Goal: Use online tool/utility: Utilize a website feature to perform a specific function

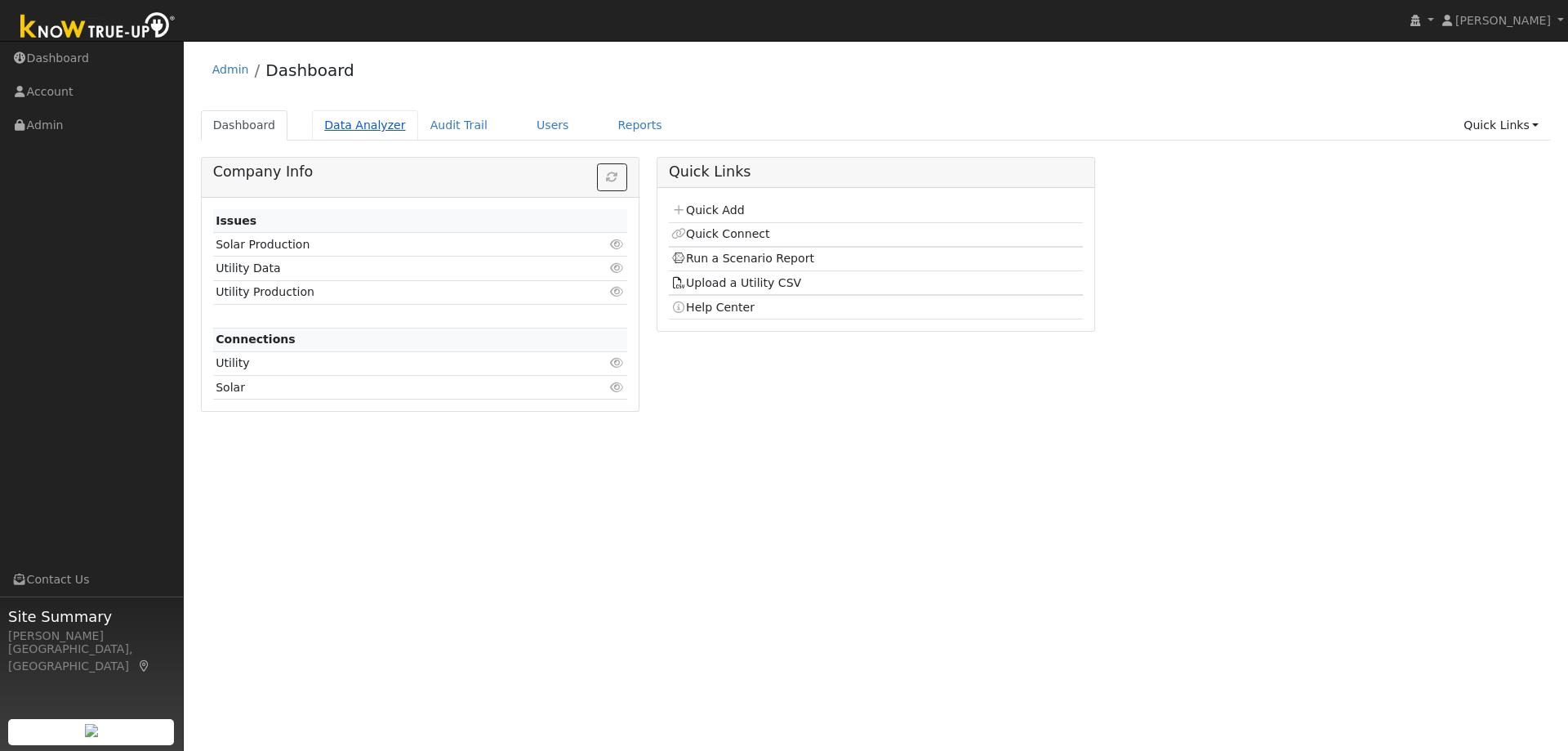
click at [377, 124] on link "Data Analyzer" at bounding box center [365, 125] width 107 height 30
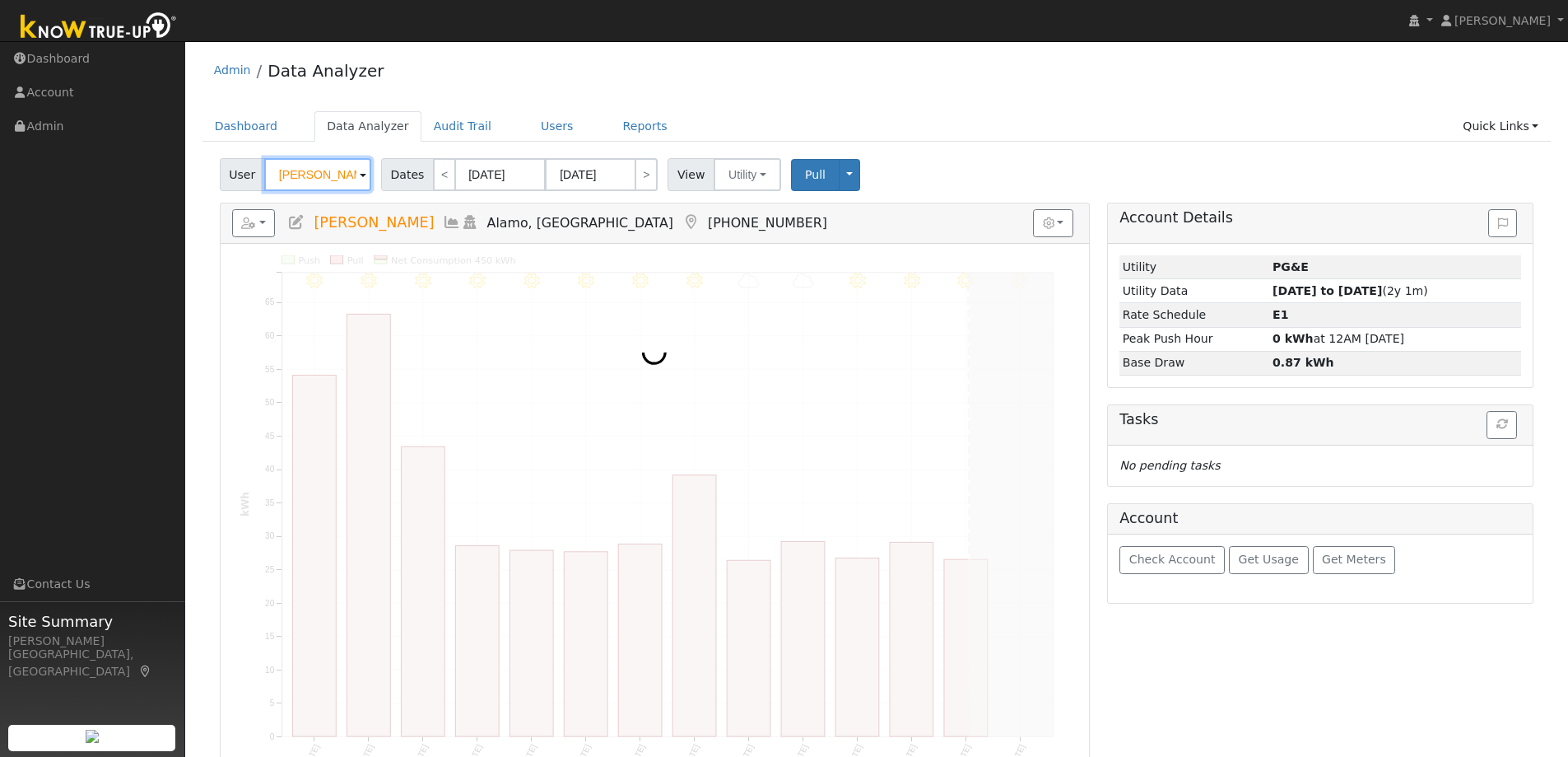
click at [300, 185] on input "Larry Linchey" at bounding box center [317, 173] width 107 height 33
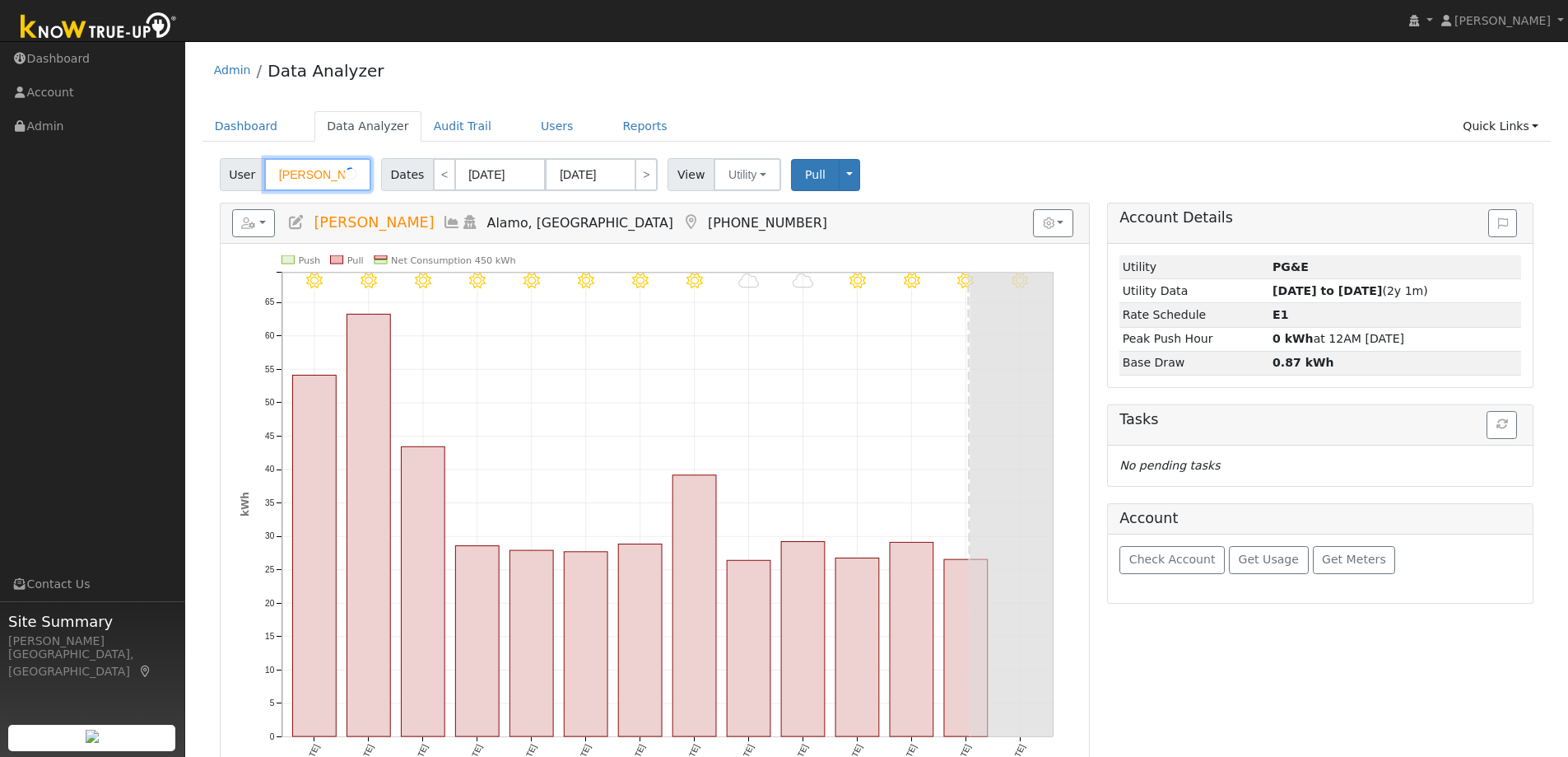
click at [300, 185] on input "Larry Linchey" at bounding box center [317, 173] width 107 height 33
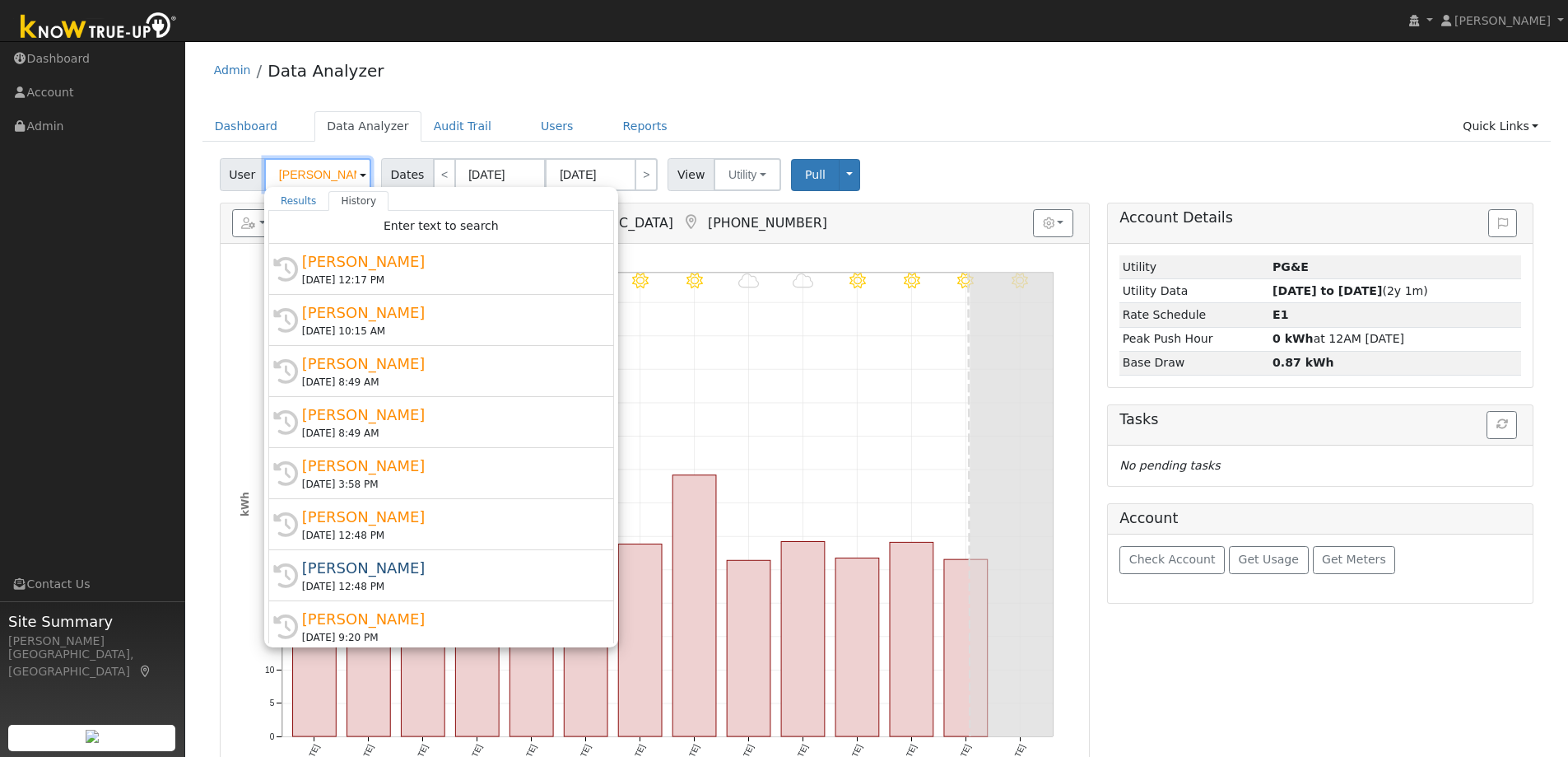
click at [300, 185] on input "Larry Linchey" at bounding box center [317, 173] width 107 height 33
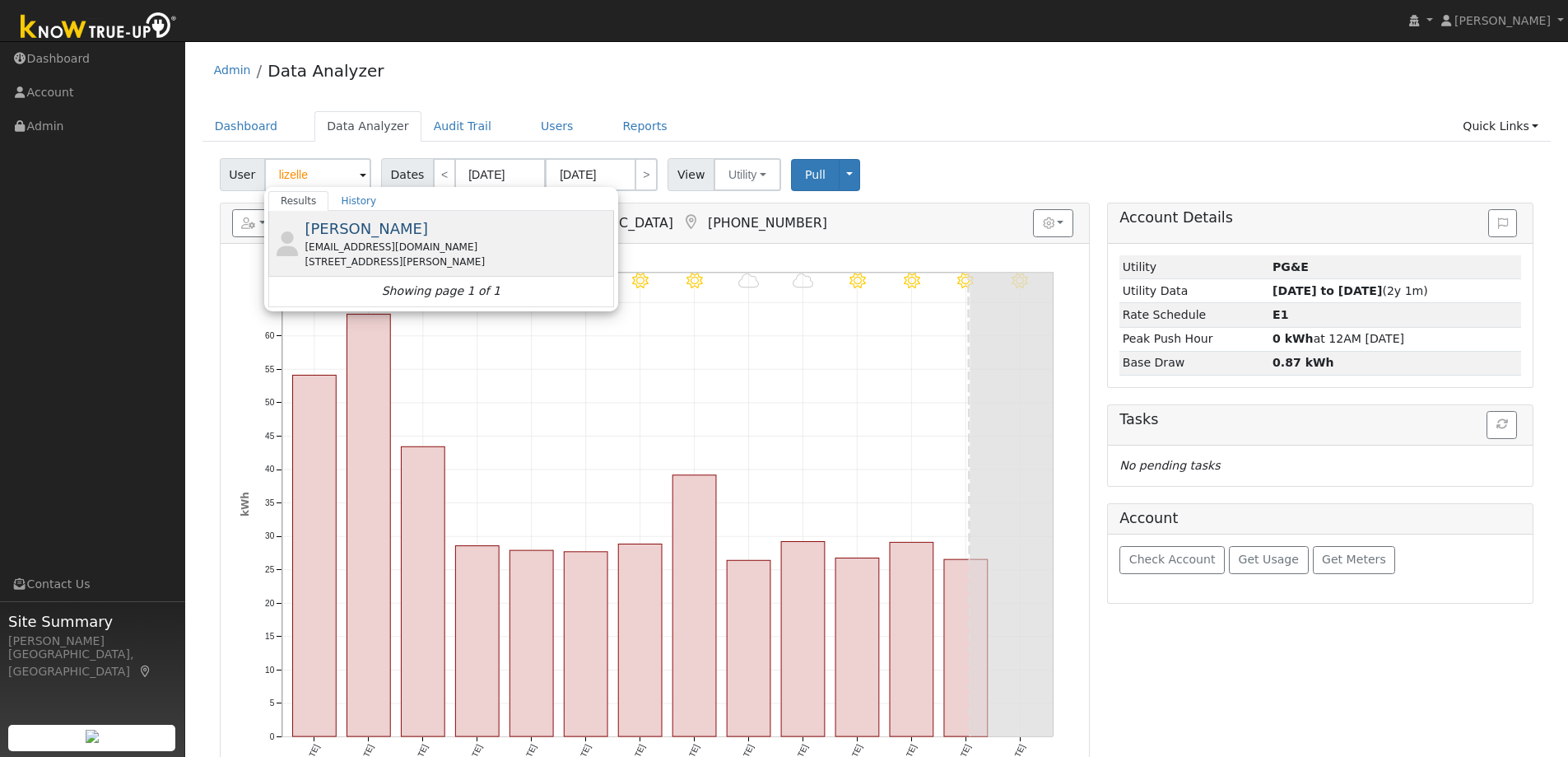
click at [402, 242] on div "lcavestany12@gmail.com" at bounding box center [457, 246] width 306 height 15
type input "[PERSON_NAME]"
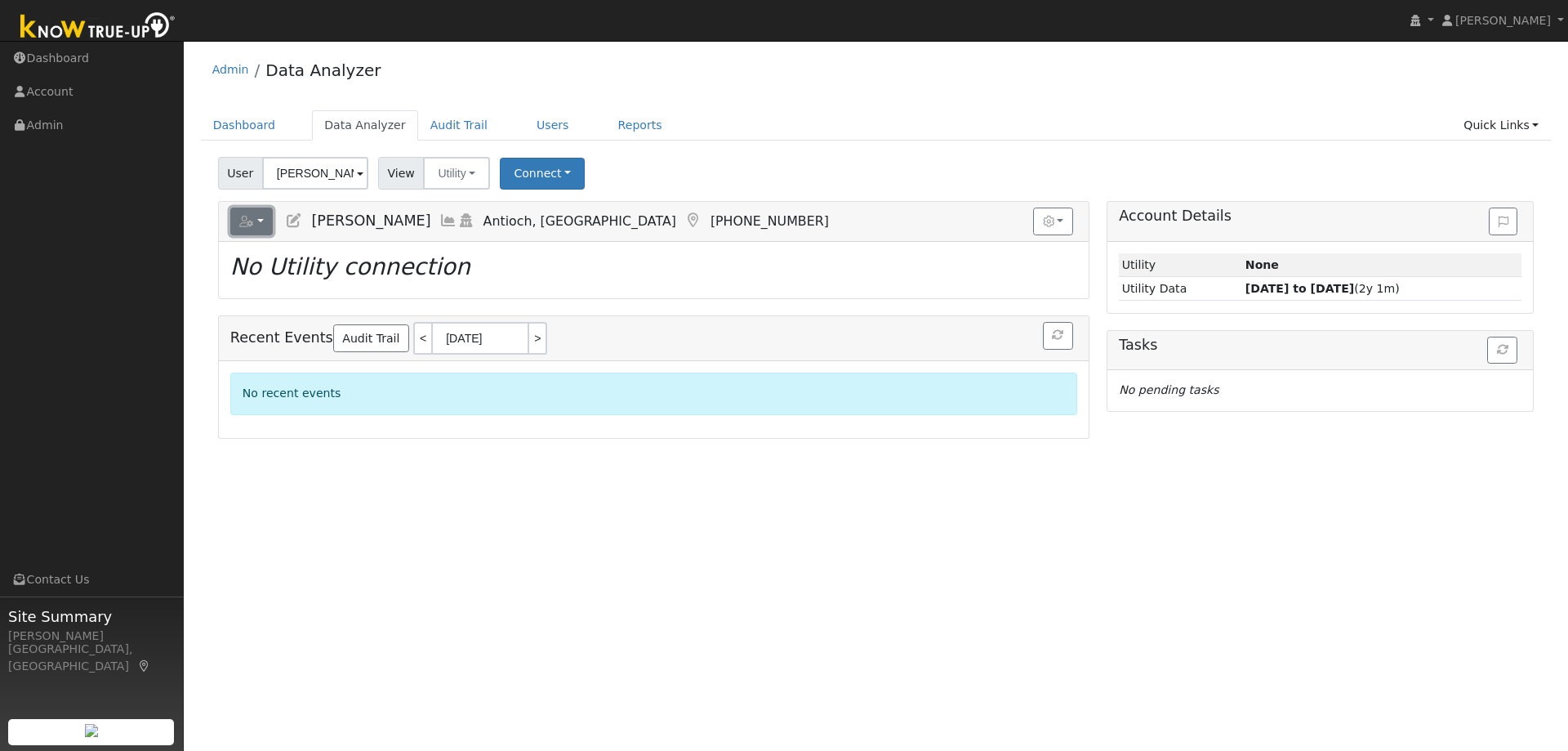
click at [269, 217] on button "button" at bounding box center [252, 221] width 43 height 27
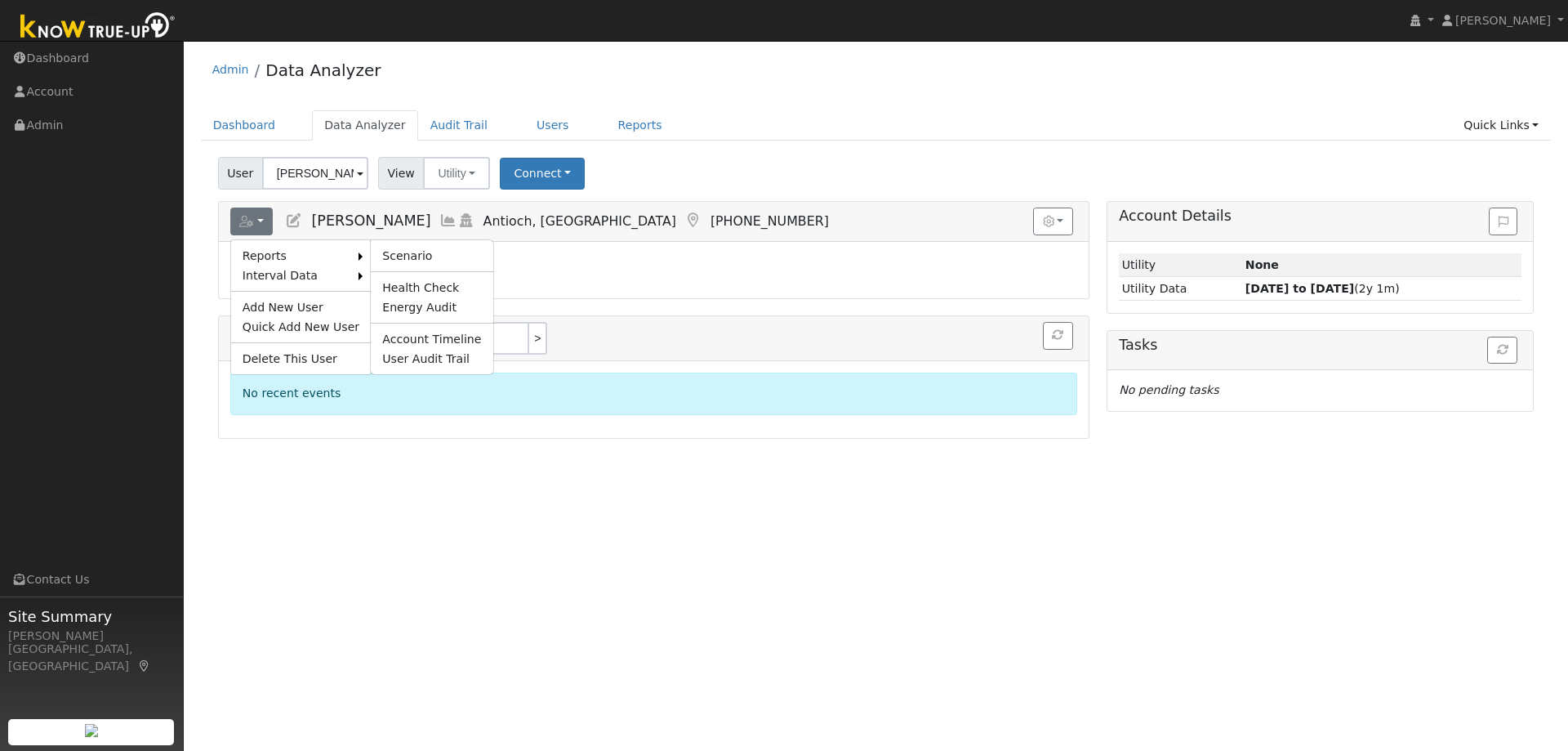
click at [401, 242] on ul "Scenario Health Check Energy Audit Account Timeline User Audit Trail" at bounding box center [431, 307] width 123 height 136
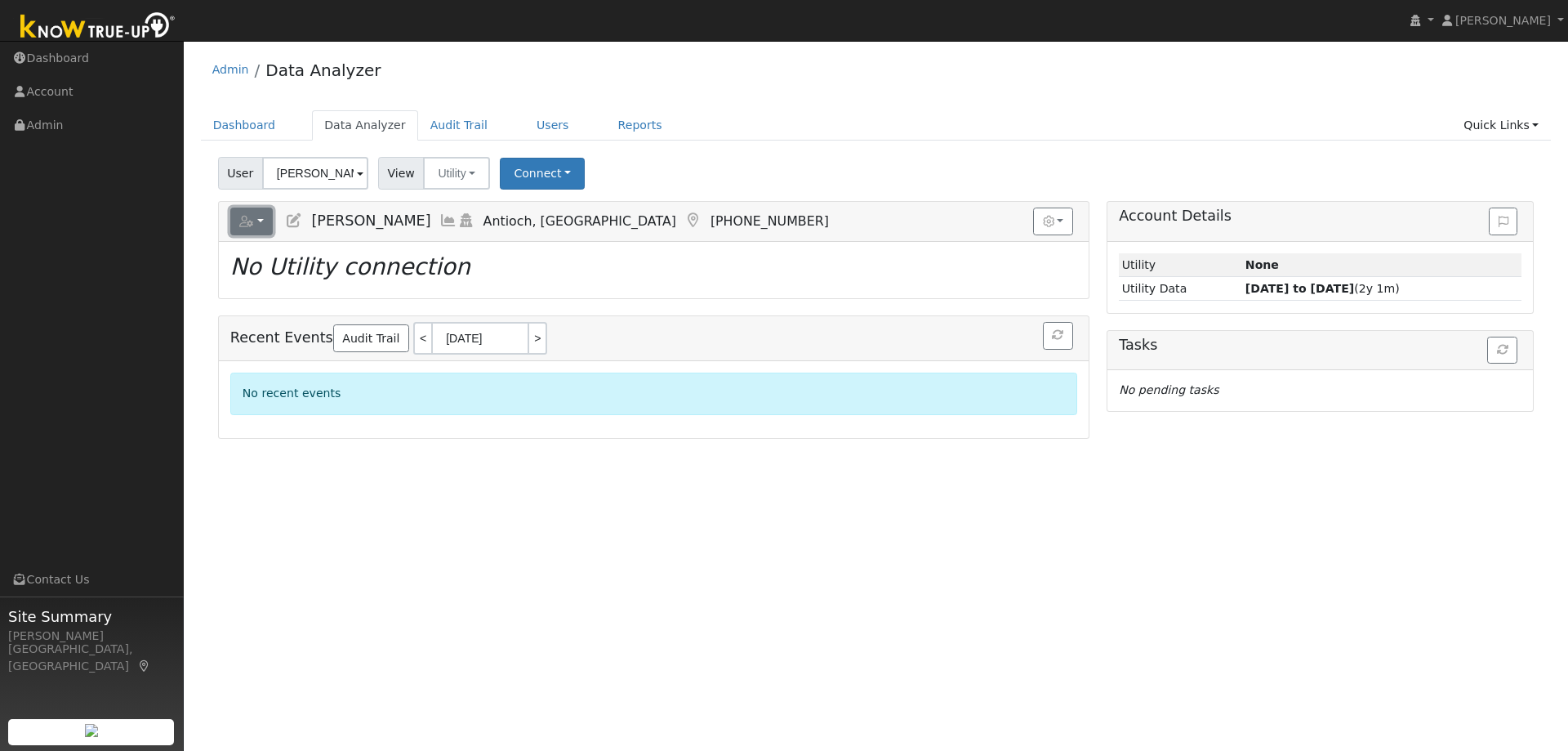
click at [263, 219] on button "button" at bounding box center [252, 221] width 43 height 27
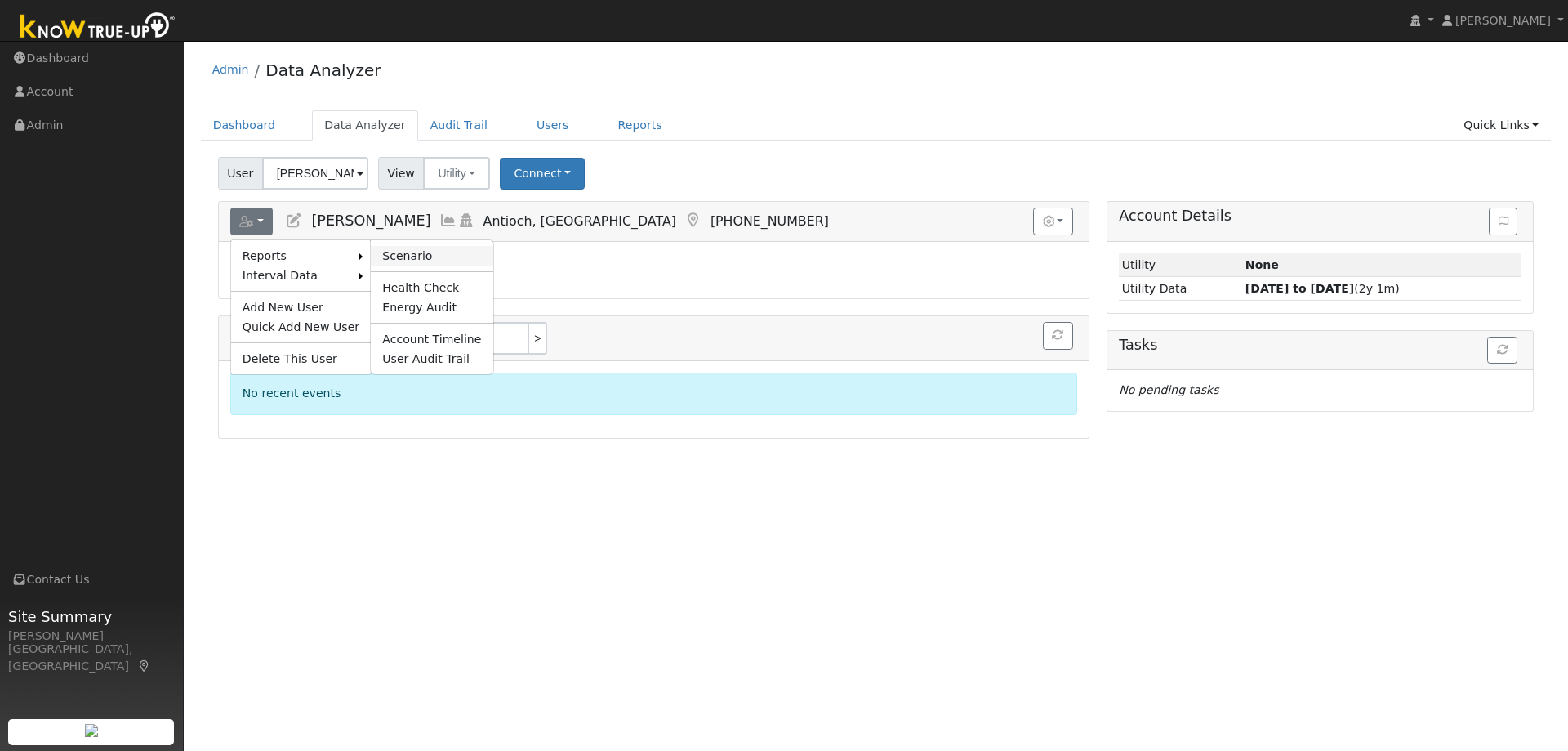
click at [370, 254] on link "Scenario" at bounding box center [431, 255] width 121 height 20
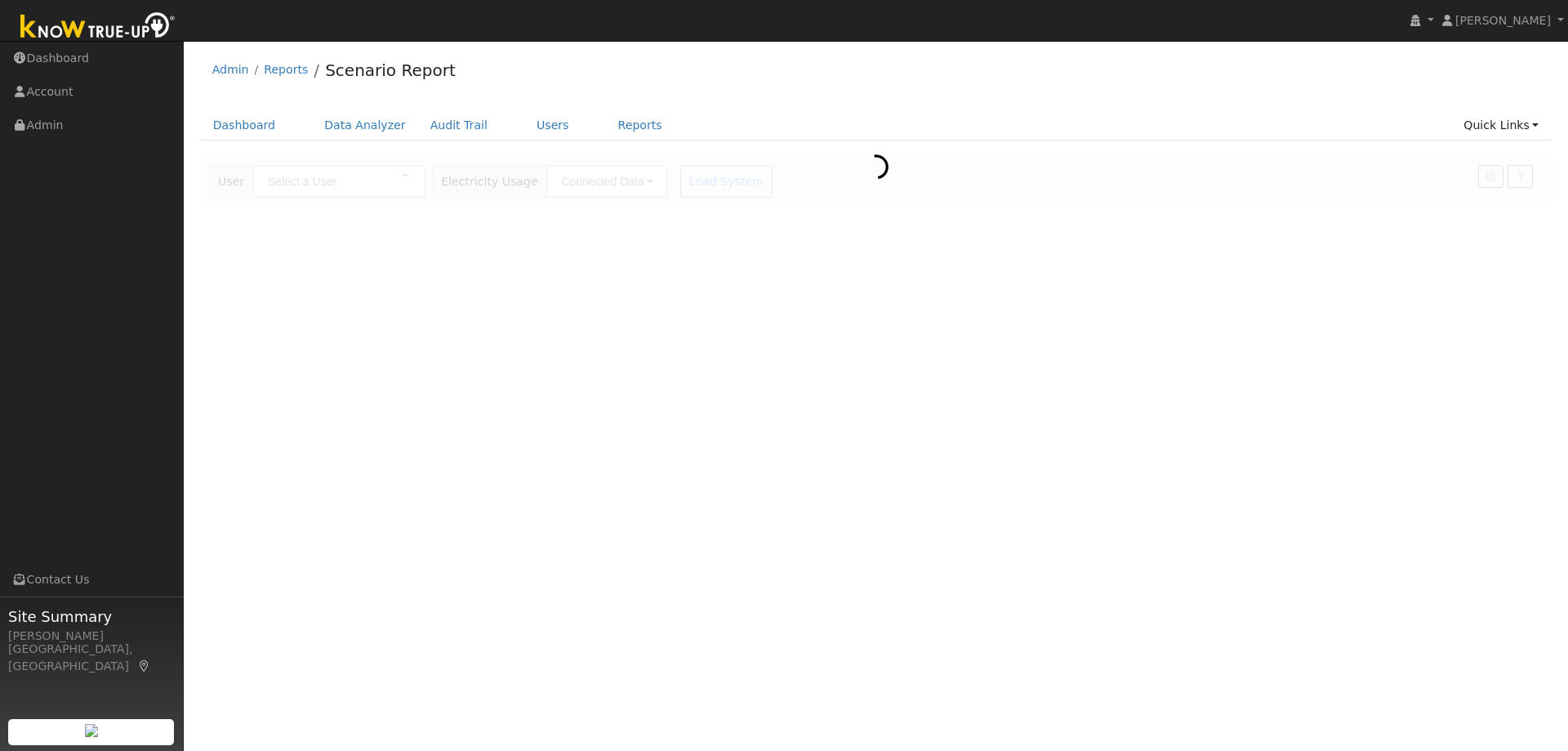
type input "[PERSON_NAME]"
type input "Pacific Gas & Electric"
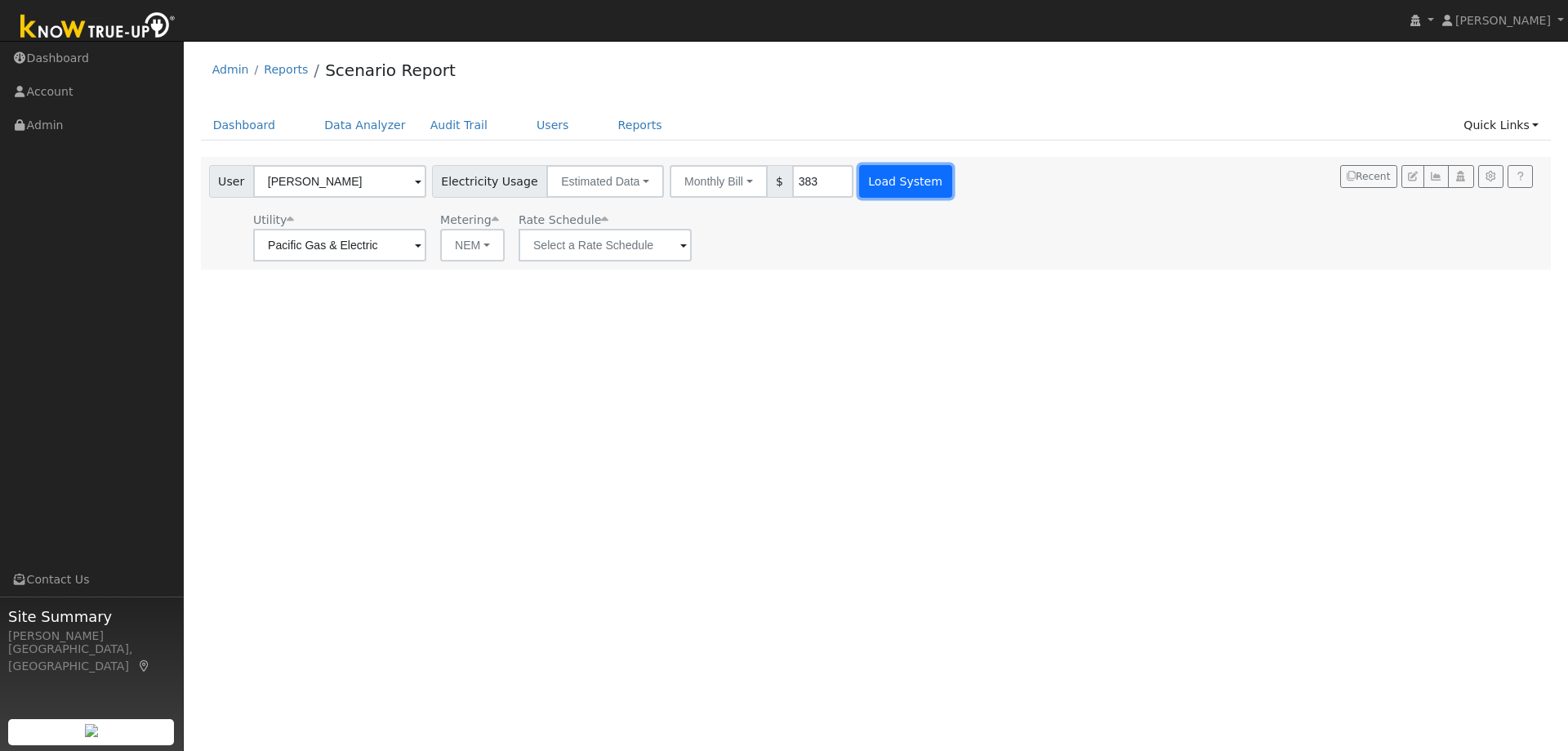
click at [877, 175] on button "Load System" at bounding box center [905, 181] width 93 height 32
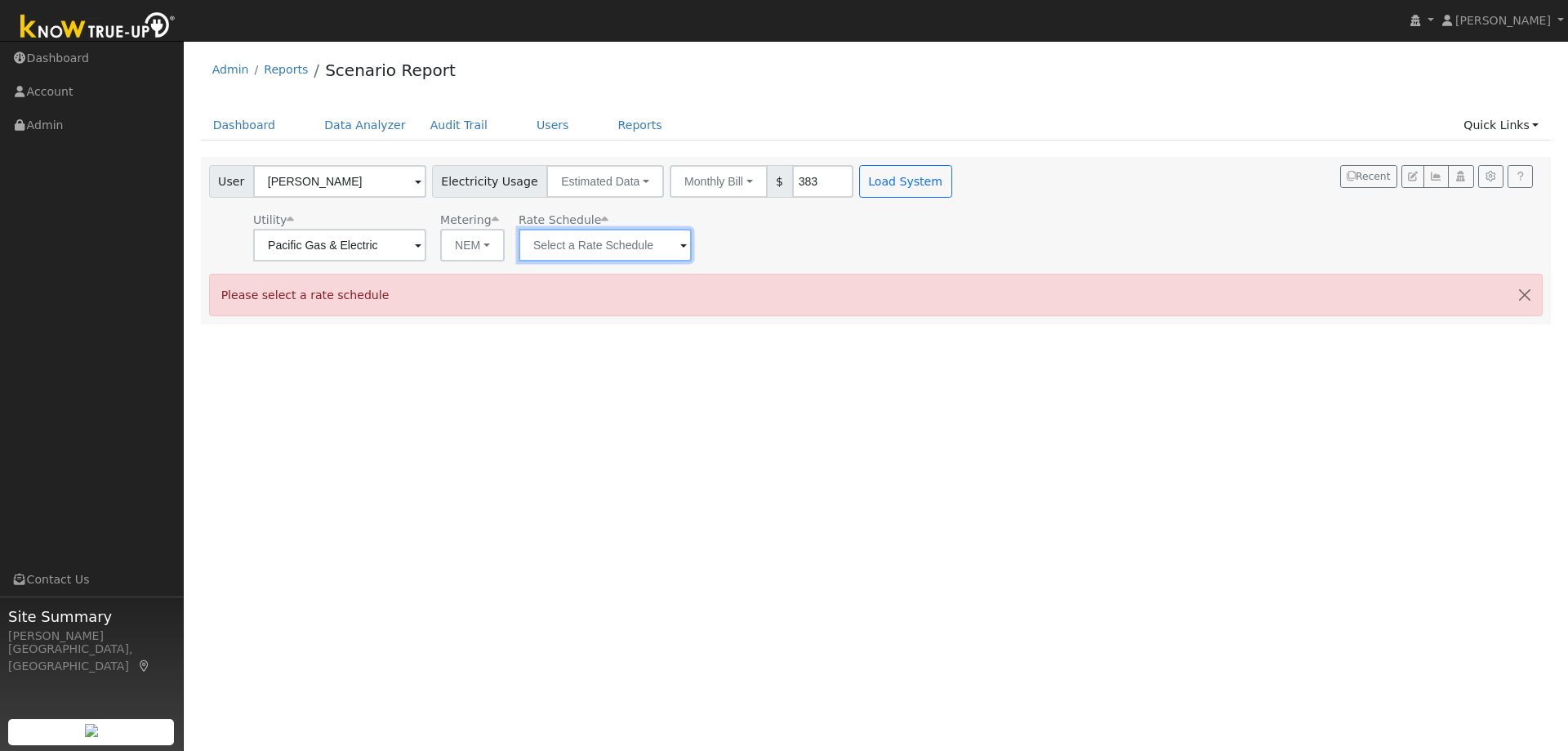
click at [426, 247] on input "text" at bounding box center [339, 244] width 173 height 32
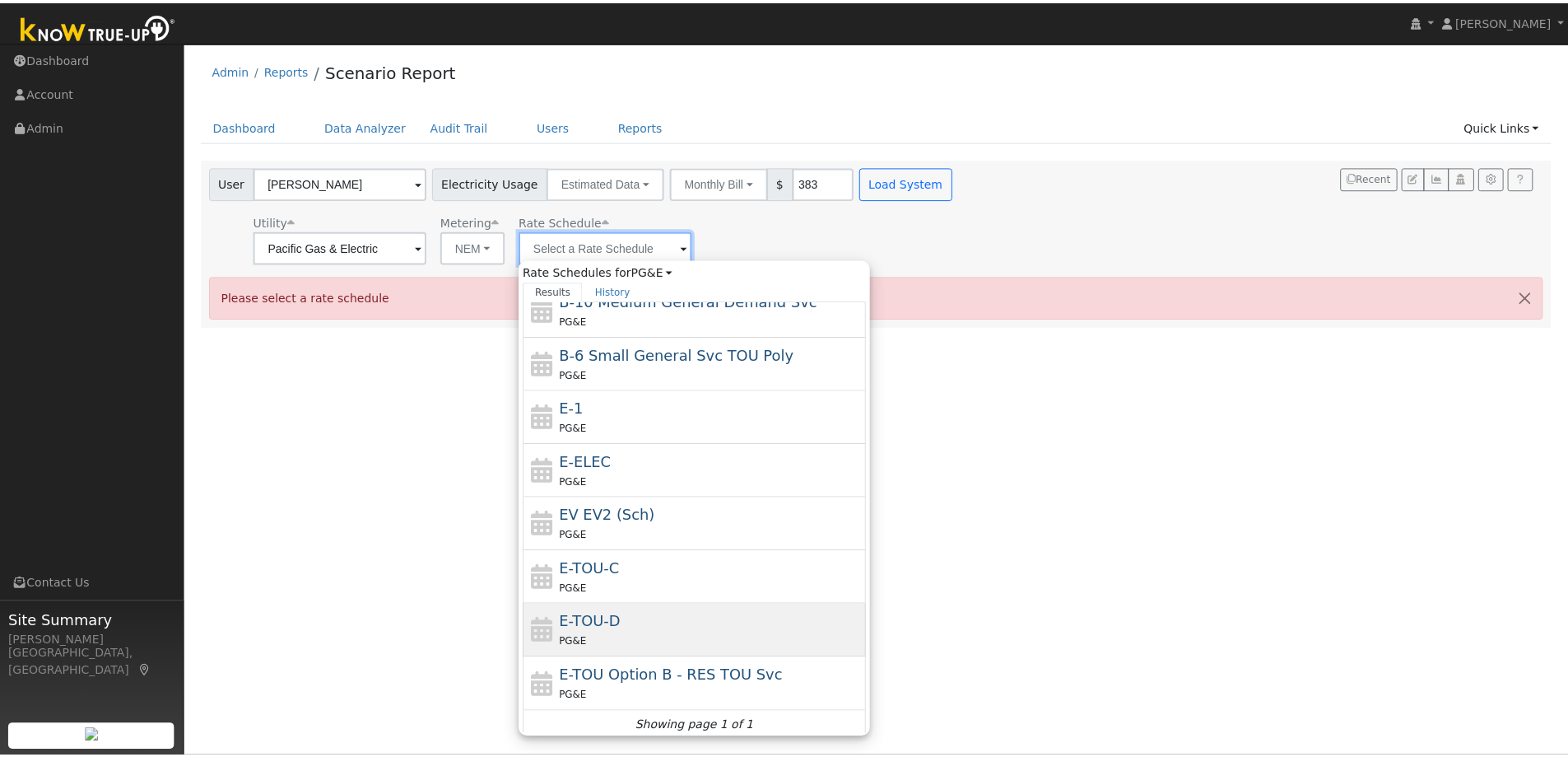
scroll to position [180, 0]
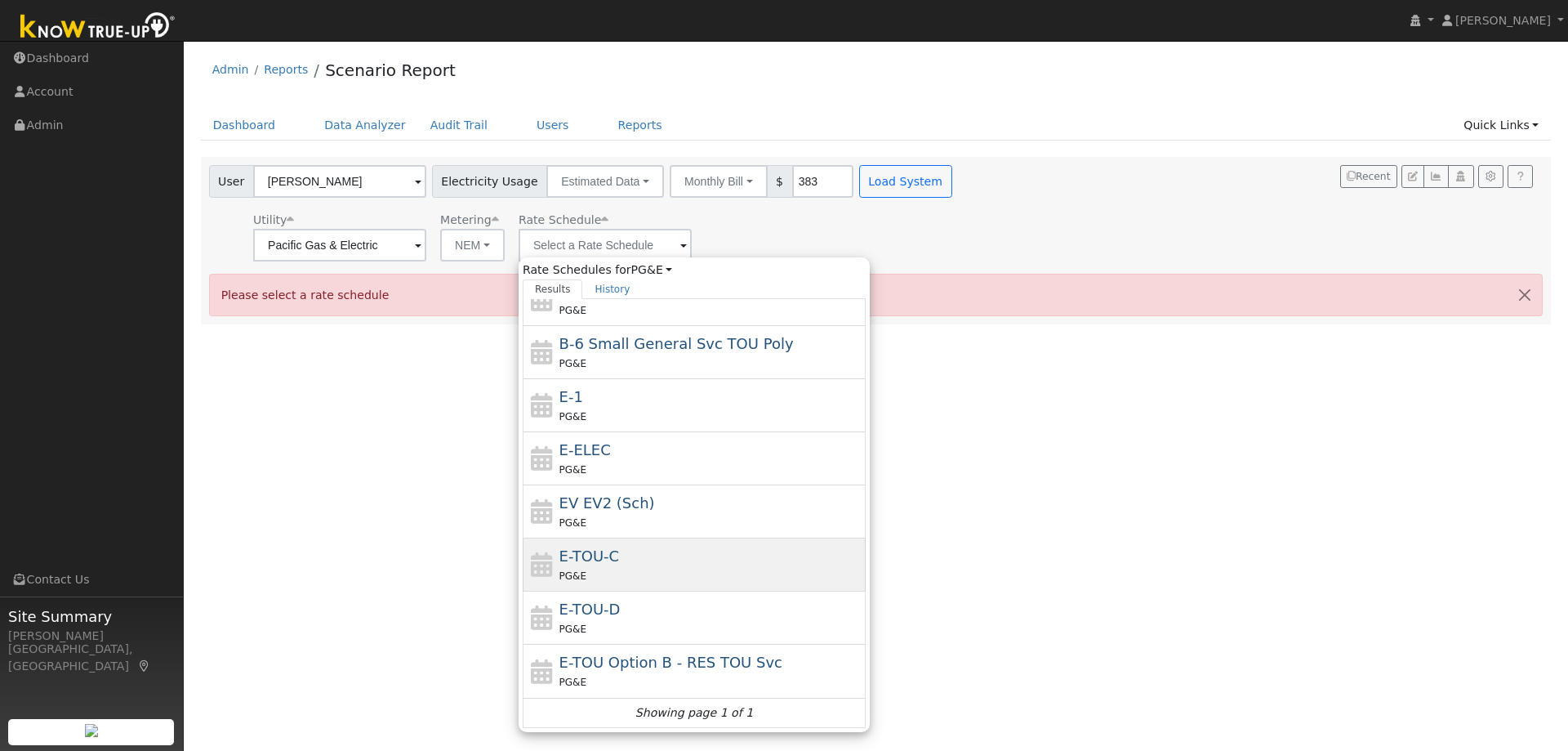
click at [673, 553] on div "E-TOU-C PG&E" at bounding box center [711, 564] width 303 height 39
type input "E-TOU-C"
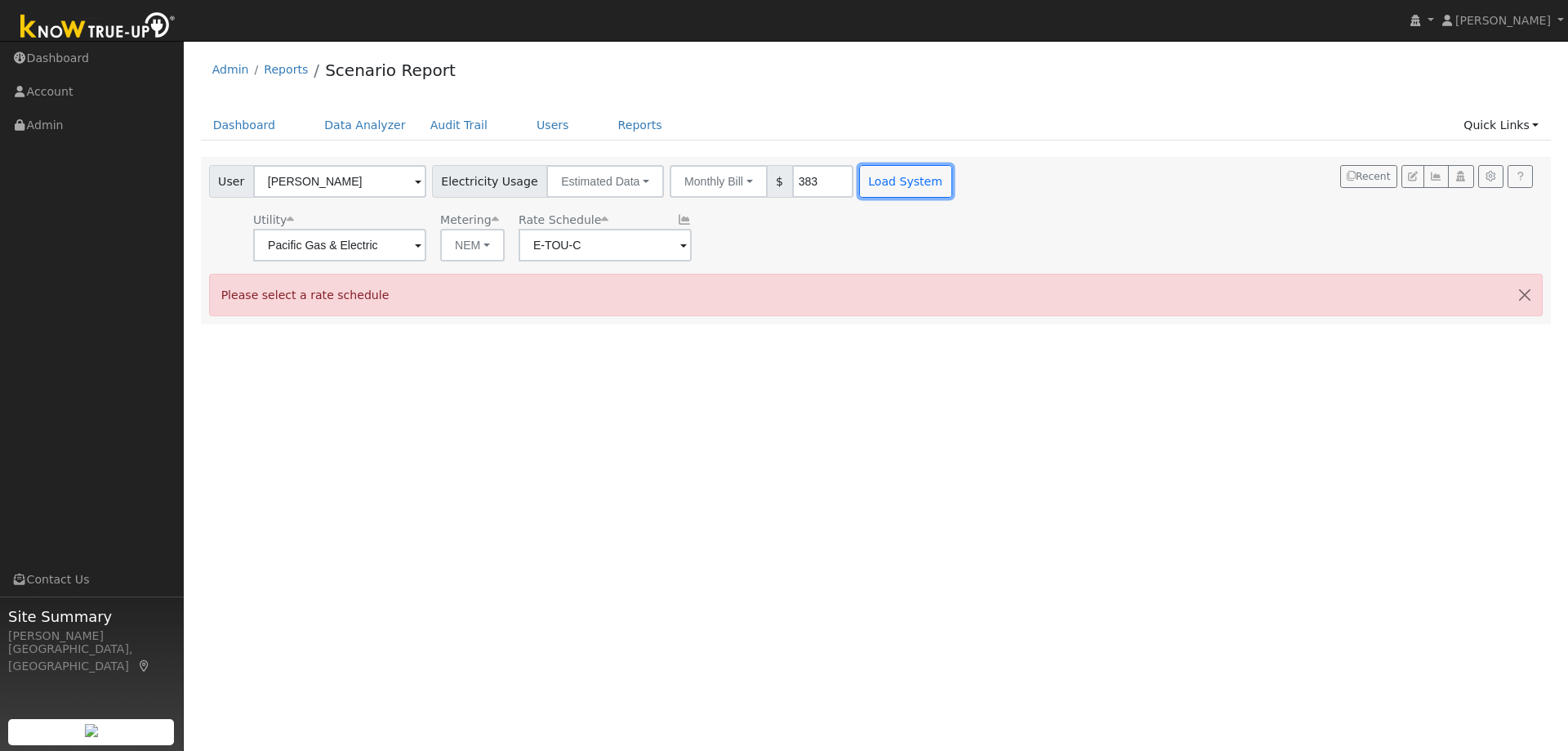
click at [864, 176] on button "Load System" at bounding box center [905, 181] width 93 height 32
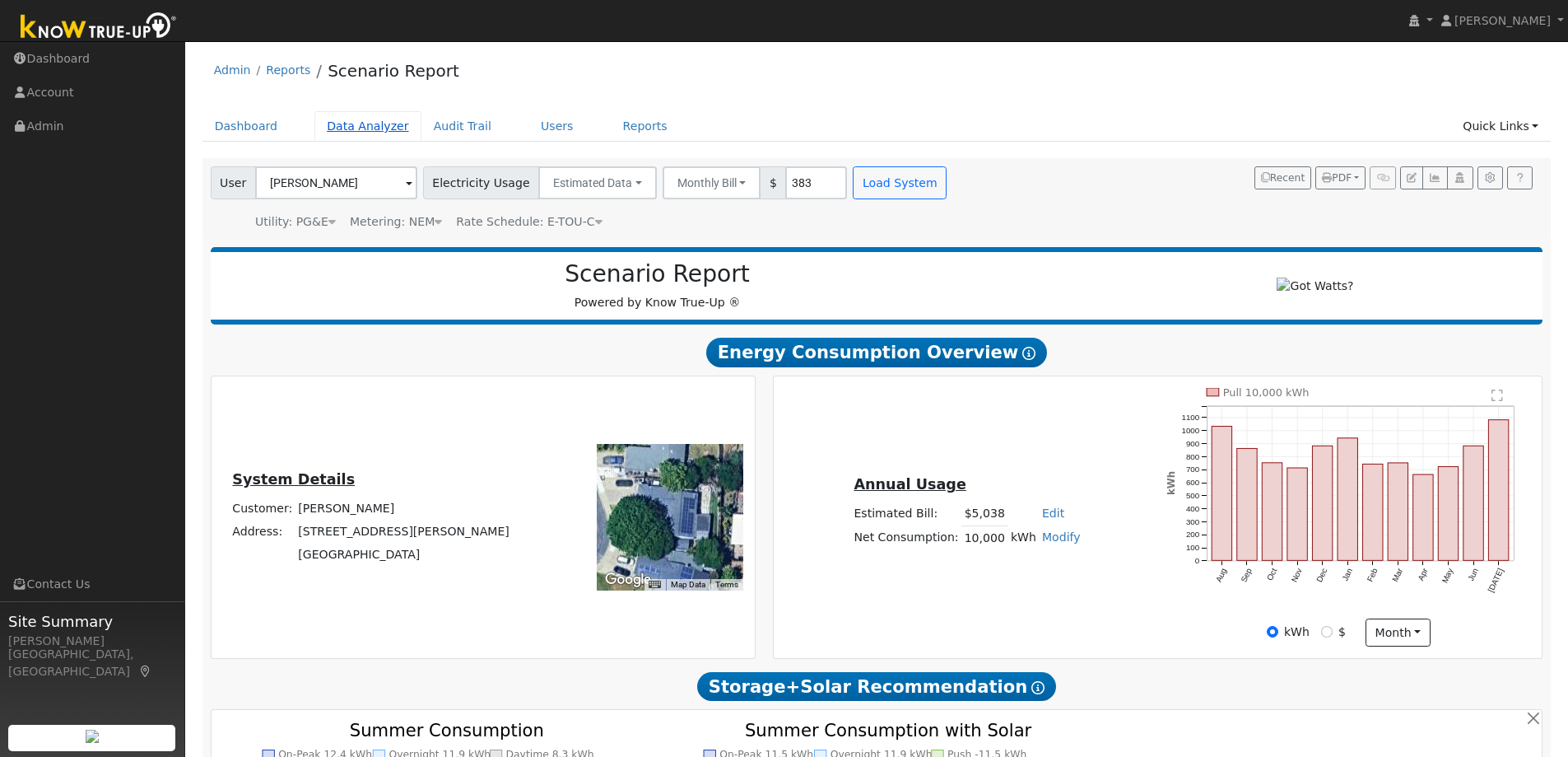
click at [346, 127] on link "Data Analyzer" at bounding box center [368, 126] width 107 height 31
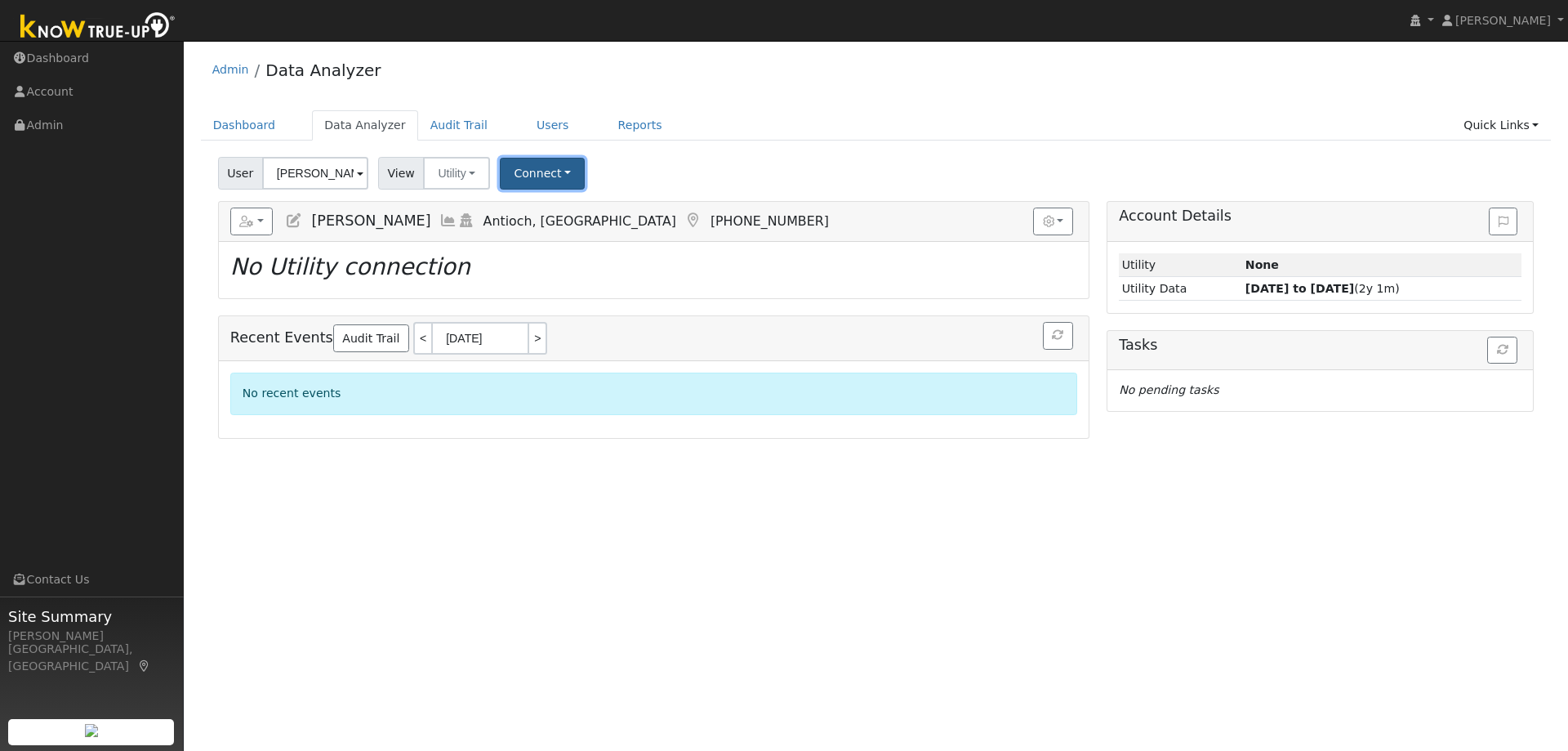
click at [526, 171] on button "Connect" at bounding box center [542, 173] width 85 height 32
click at [548, 250] on link "Quick Connect" at bounding box center [565, 243] width 127 height 22
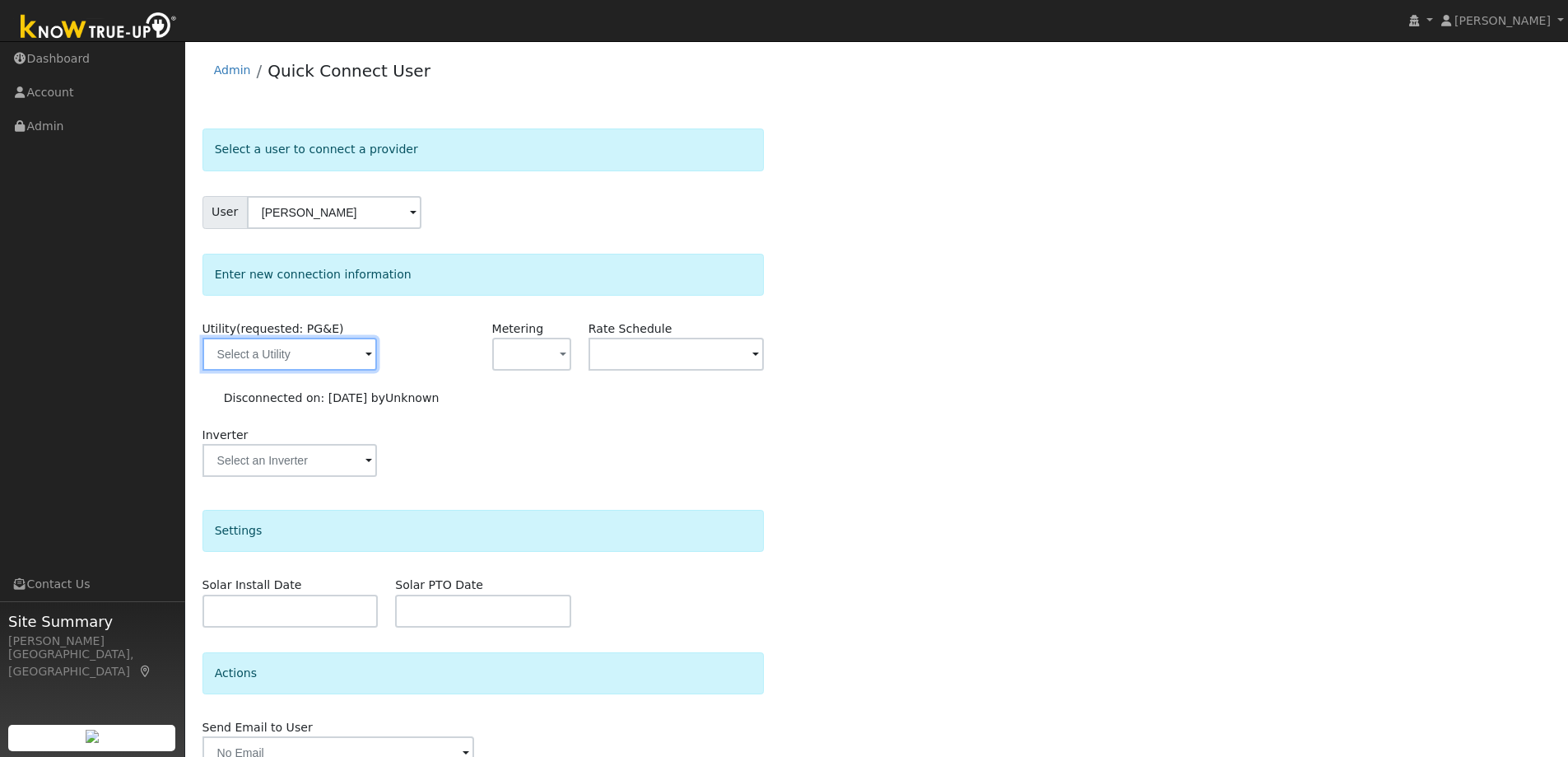
click at [283, 358] on input "text" at bounding box center [290, 354] width 174 height 33
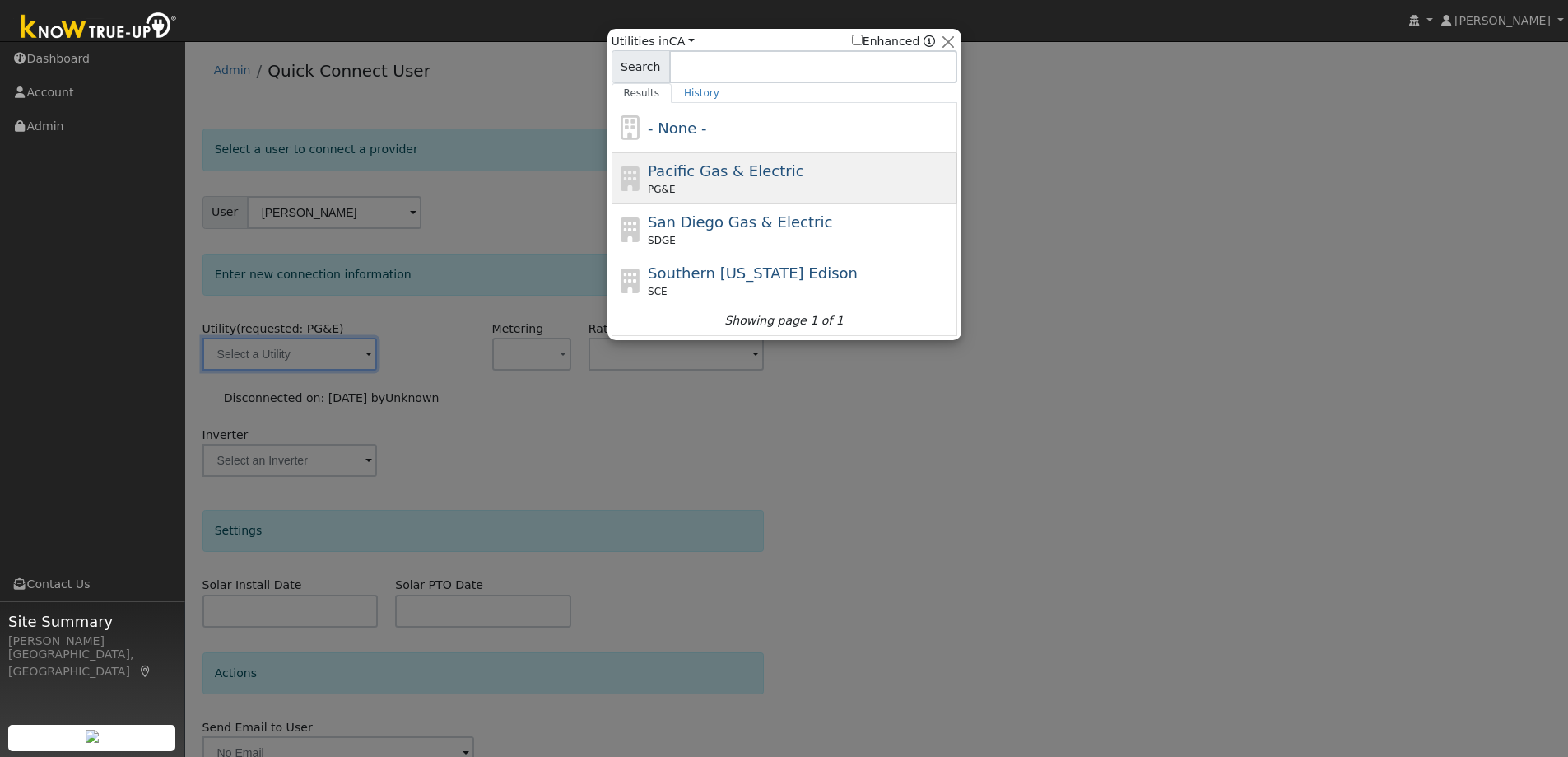
click at [717, 172] on span "Pacific Gas & Electric" at bounding box center [725, 172] width 156 height 18
type input "PG&E"
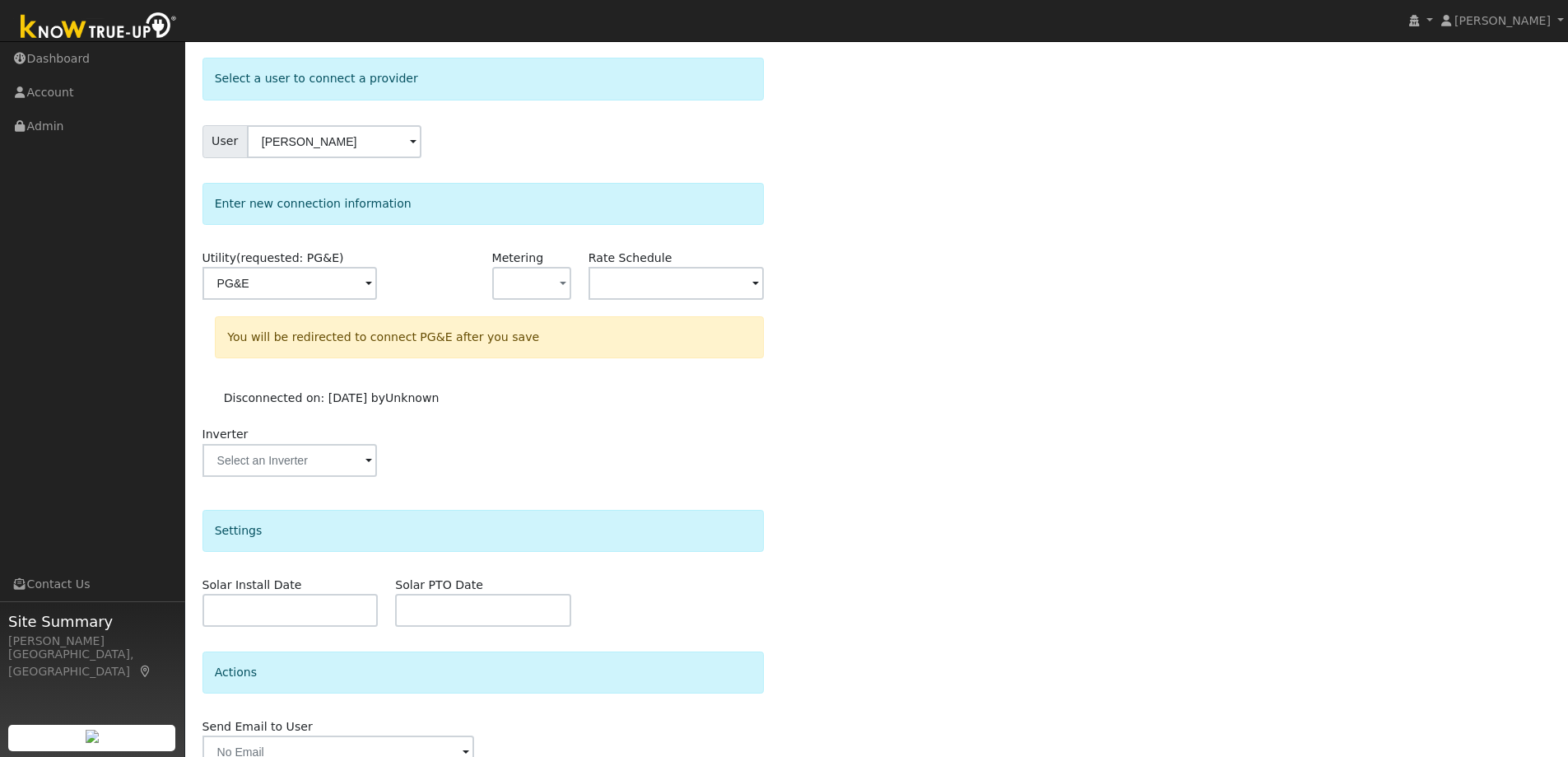
scroll to position [152, 0]
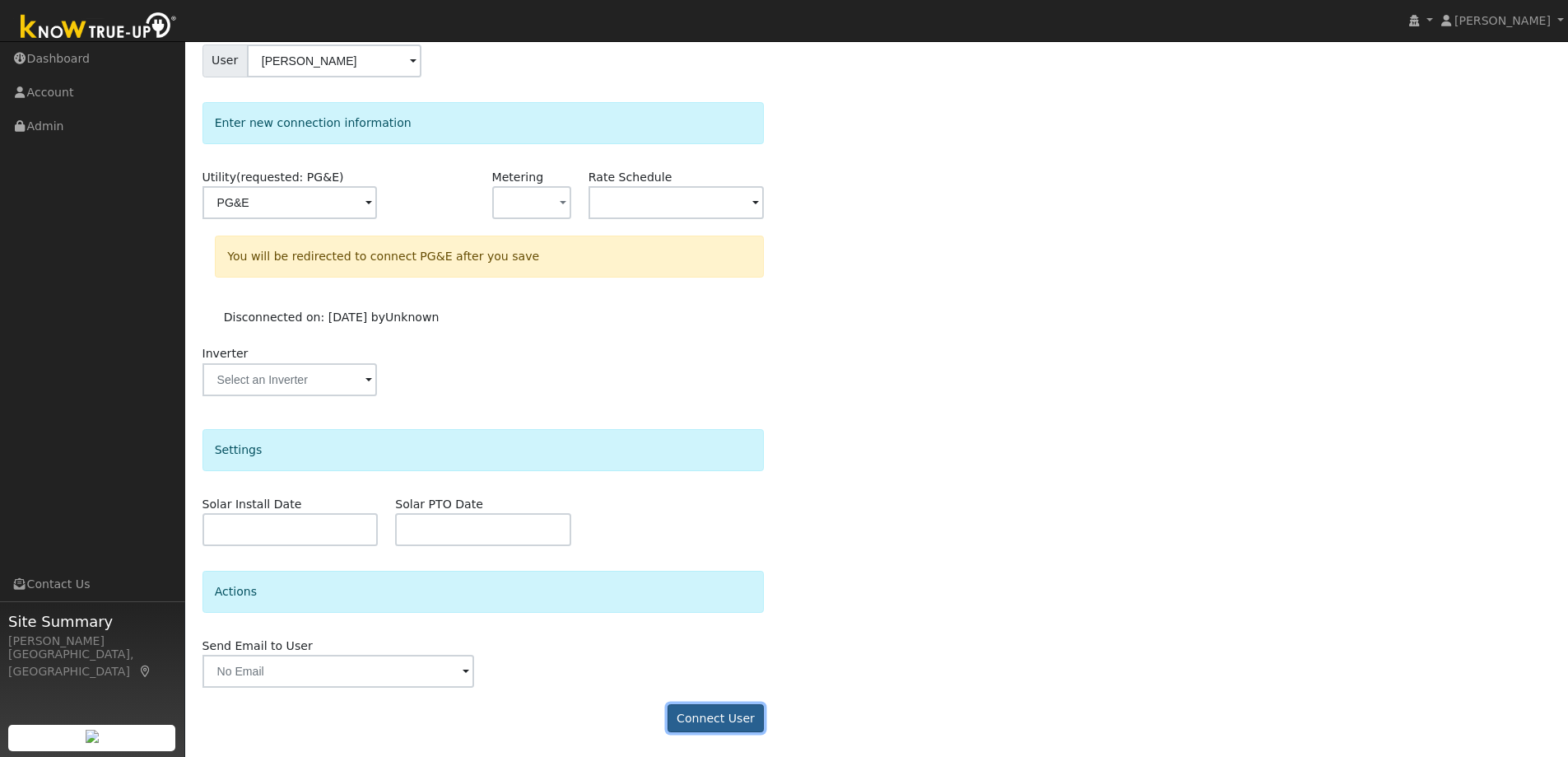
click at [697, 721] on button "Connect User" at bounding box center [716, 718] width 98 height 28
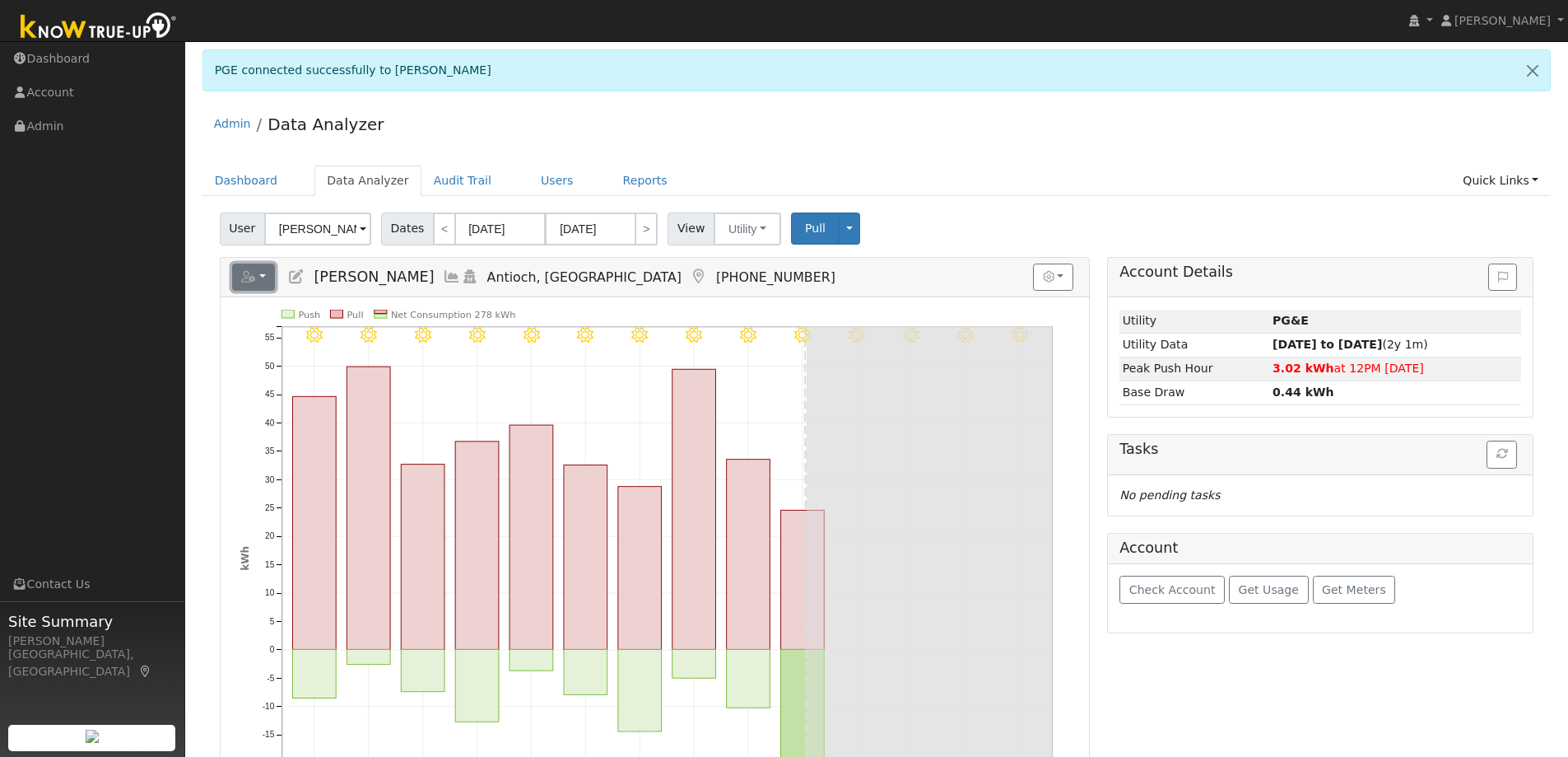
click at [262, 286] on button "button" at bounding box center [254, 277] width 43 height 28
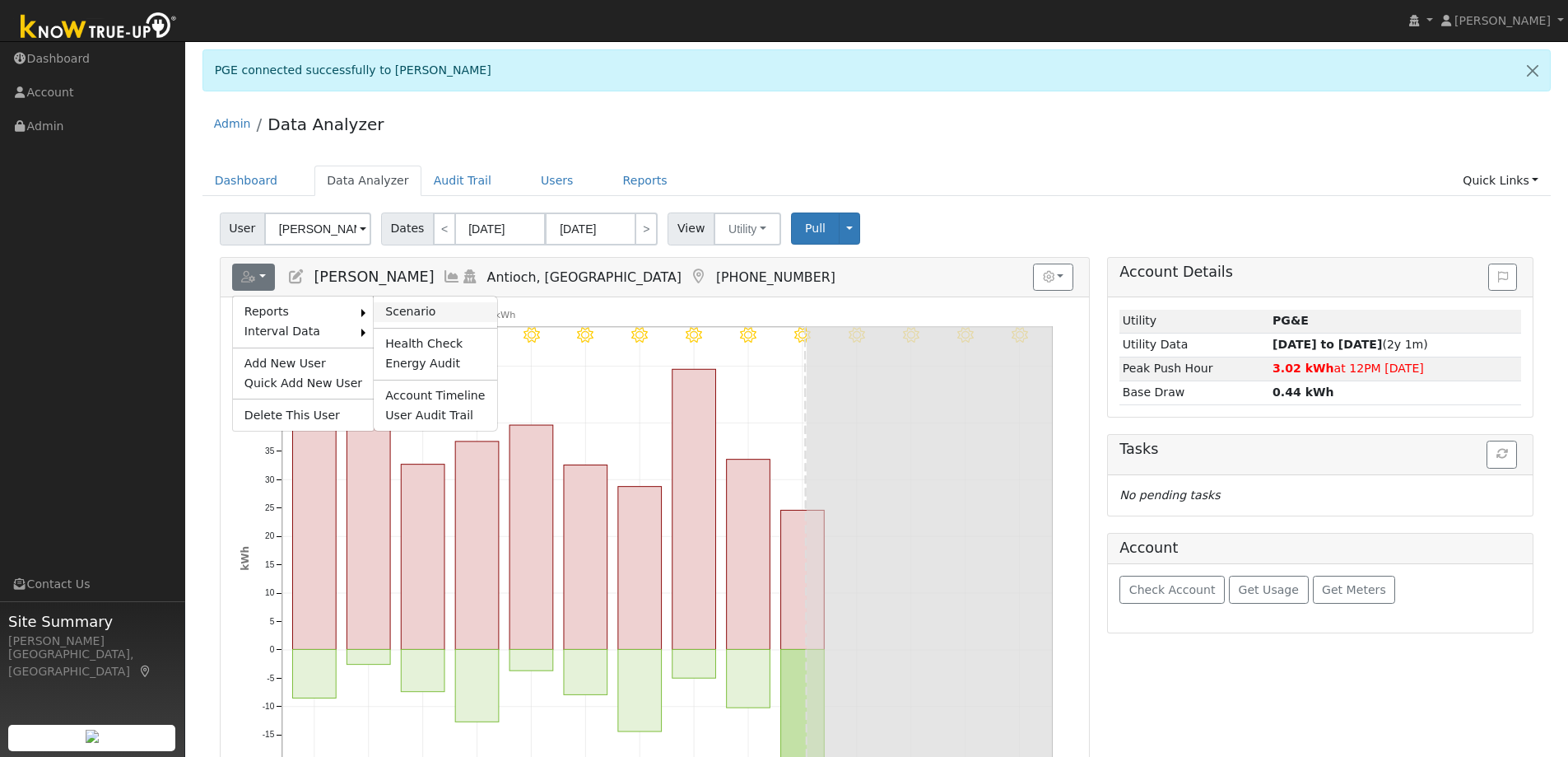
click at [378, 311] on link "Scenario" at bounding box center [435, 312] width 122 height 20
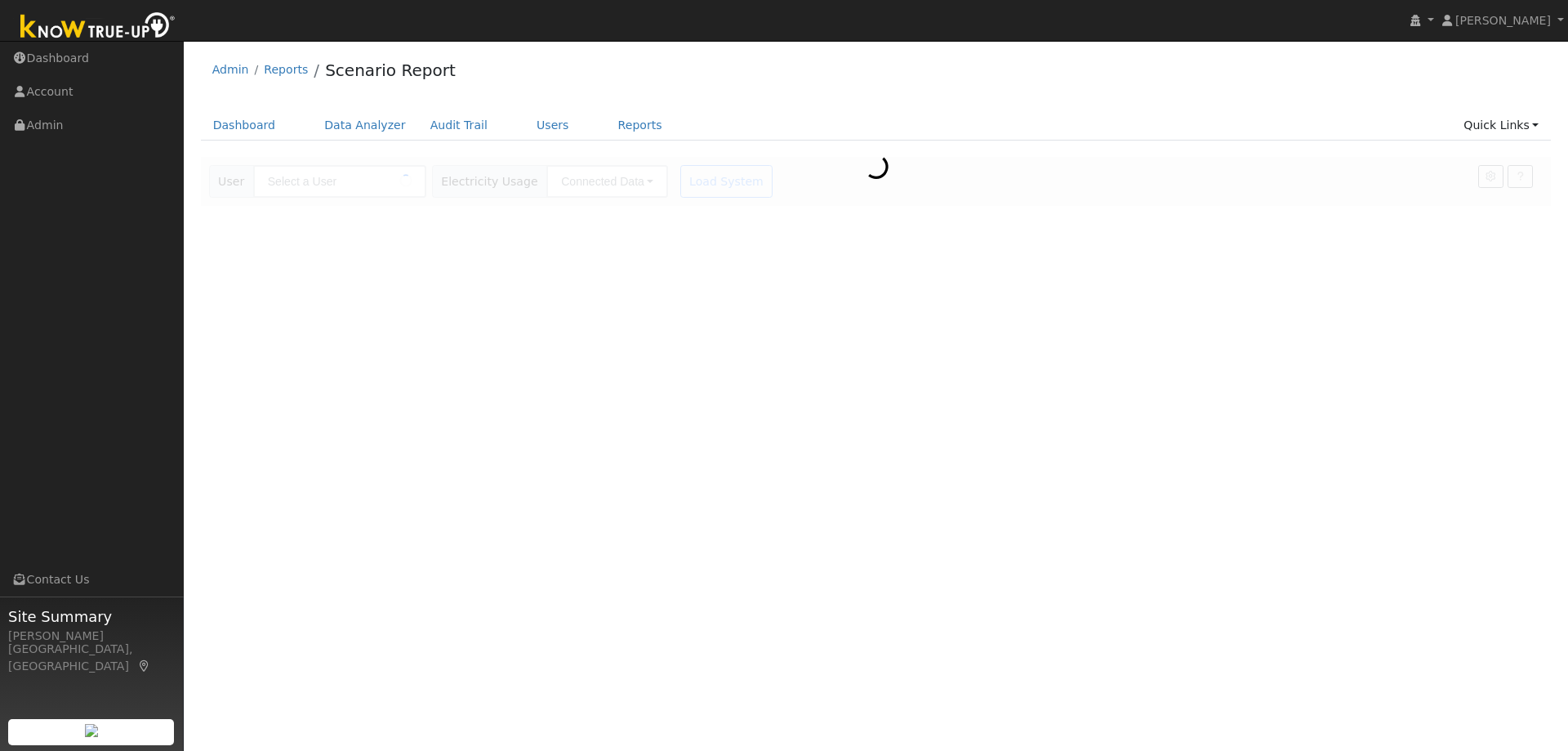
type input "[PERSON_NAME]"
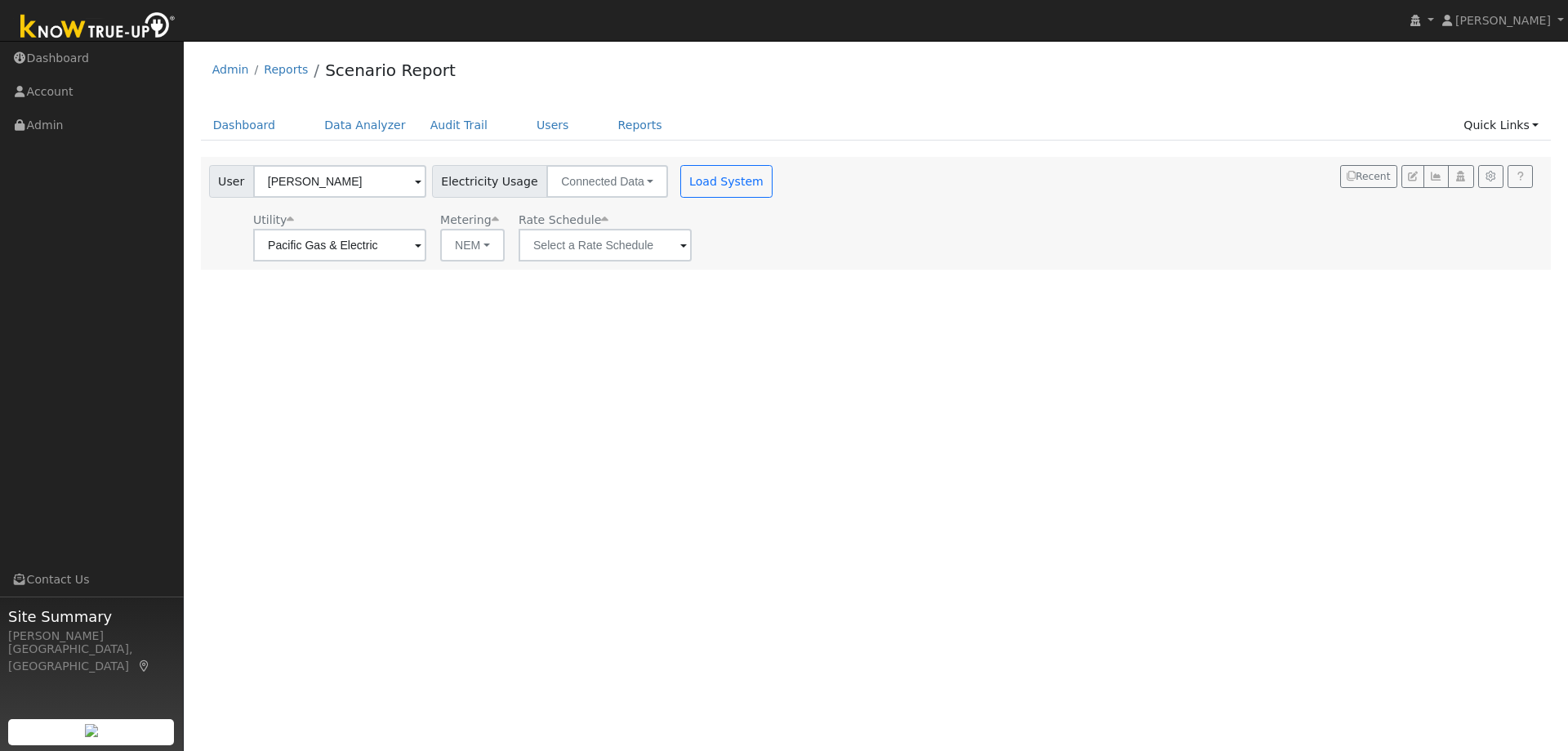
click at [654, 267] on div "User [PERSON_NAME] Account Default Account Default Account [STREET_ADDRESS][PER…" at bounding box center [877, 212] width 1351 height 112
click at [426, 246] on input "text" at bounding box center [339, 244] width 173 height 32
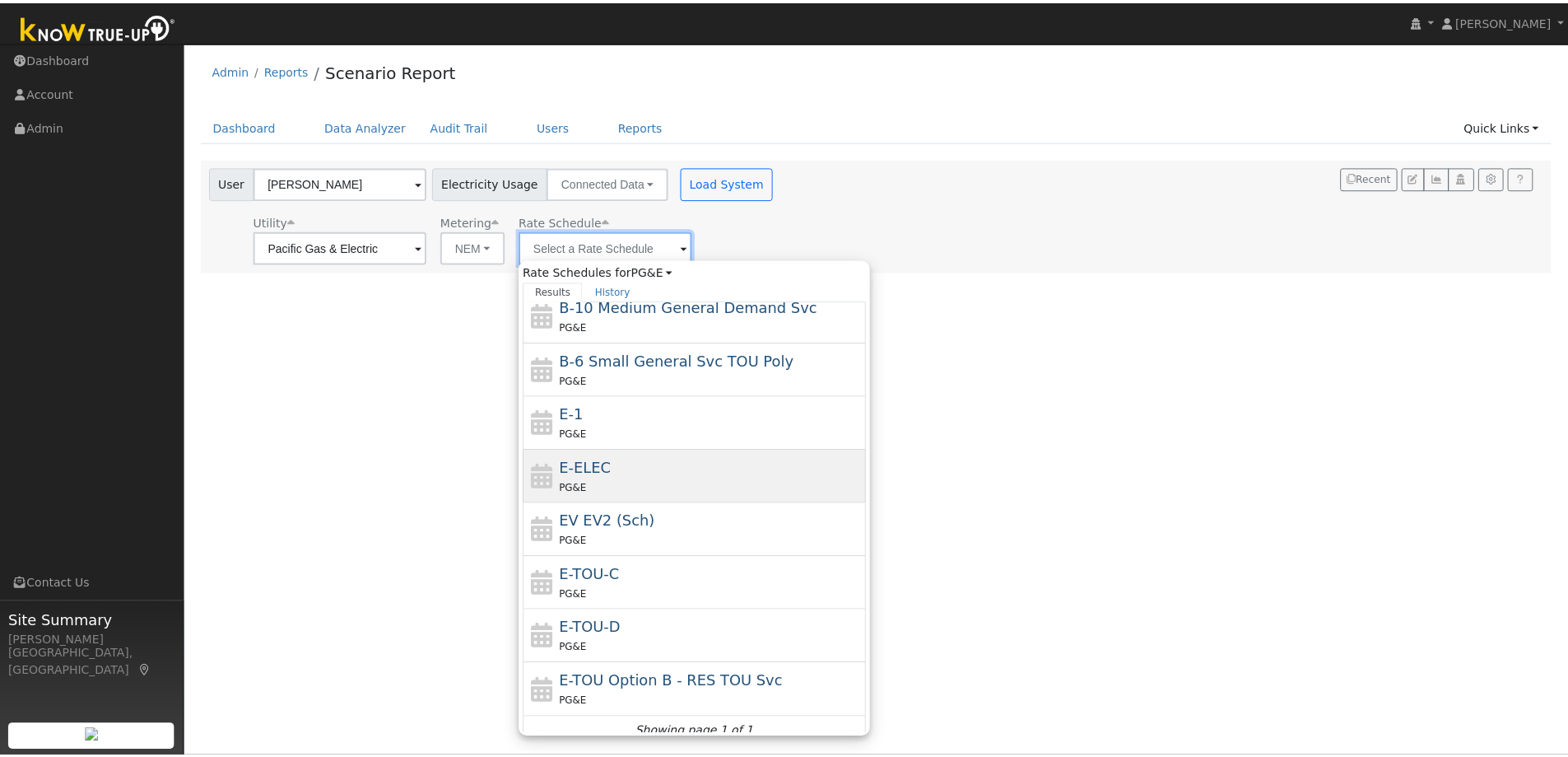
scroll to position [180, 0]
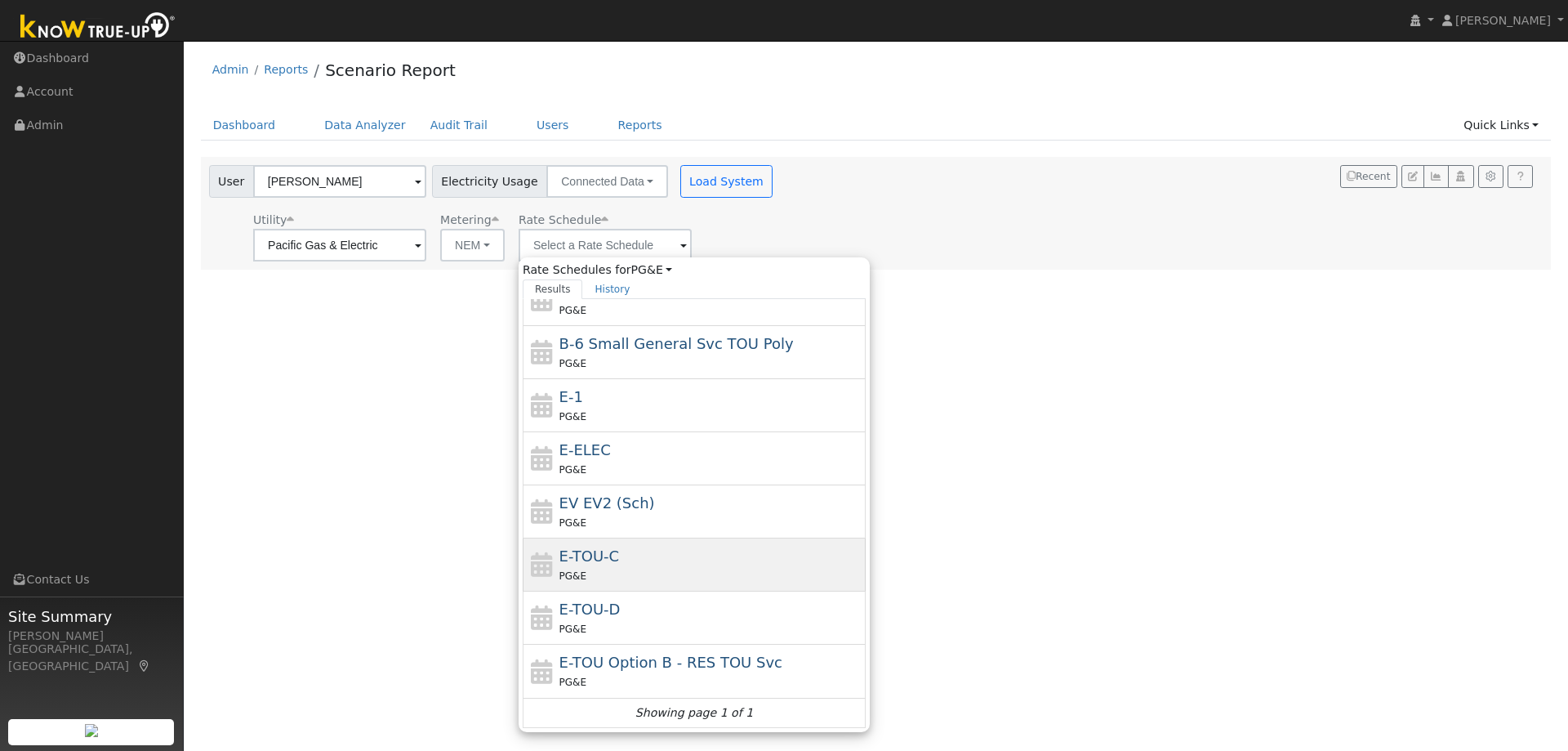
click at [654, 560] on div "E-TOU-C PG&E" at bounding box center [711, 564] width 303 height 39
type input "E-TOU-C"
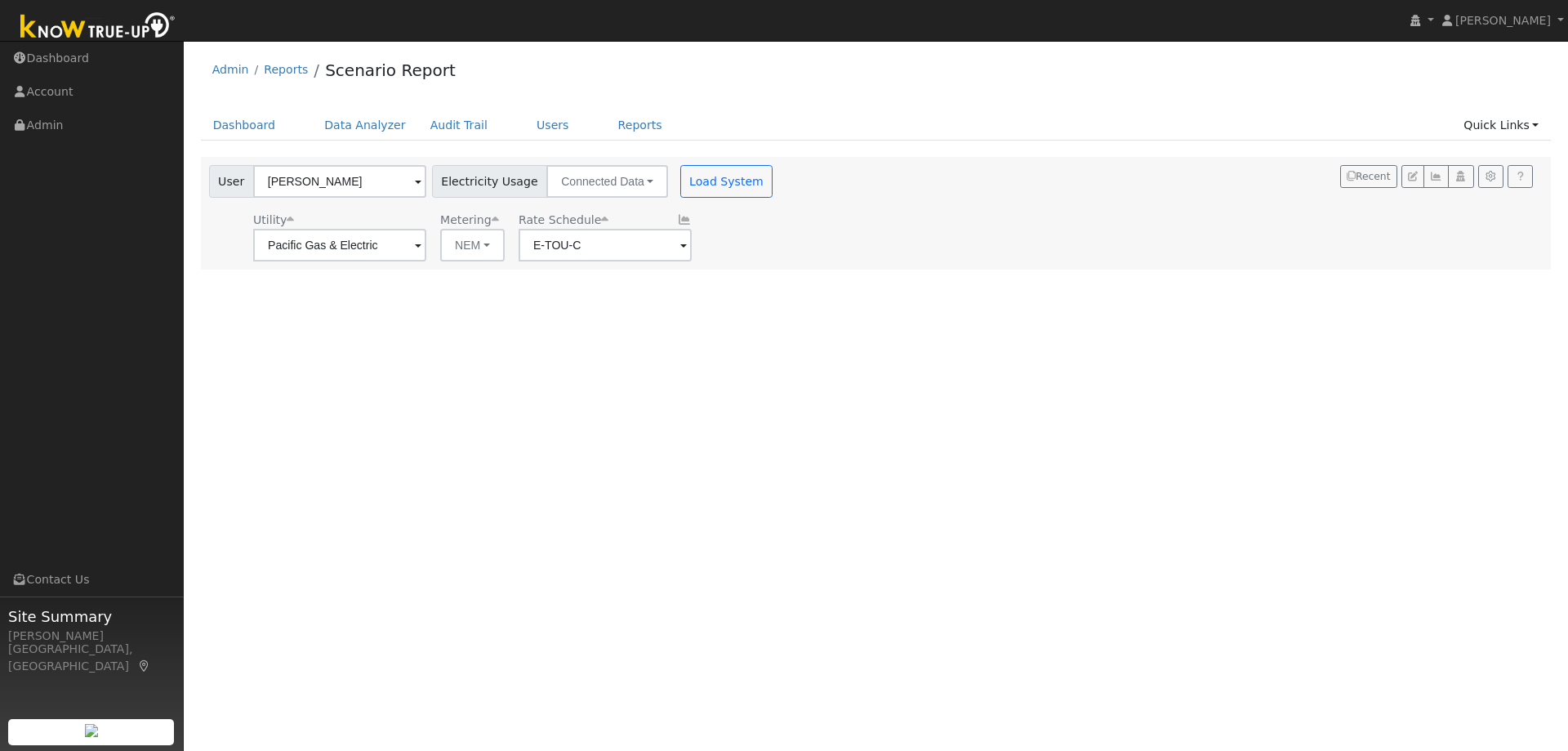
click at [1067, 460] on div "User Profile First name Last name Email Email Notifications No Emails No Emails…" at bounding box center [876, 396] width 1384 height 710
click at [700, 188] on button "Load System" at bounding box center [726, 181] width 93 height 32
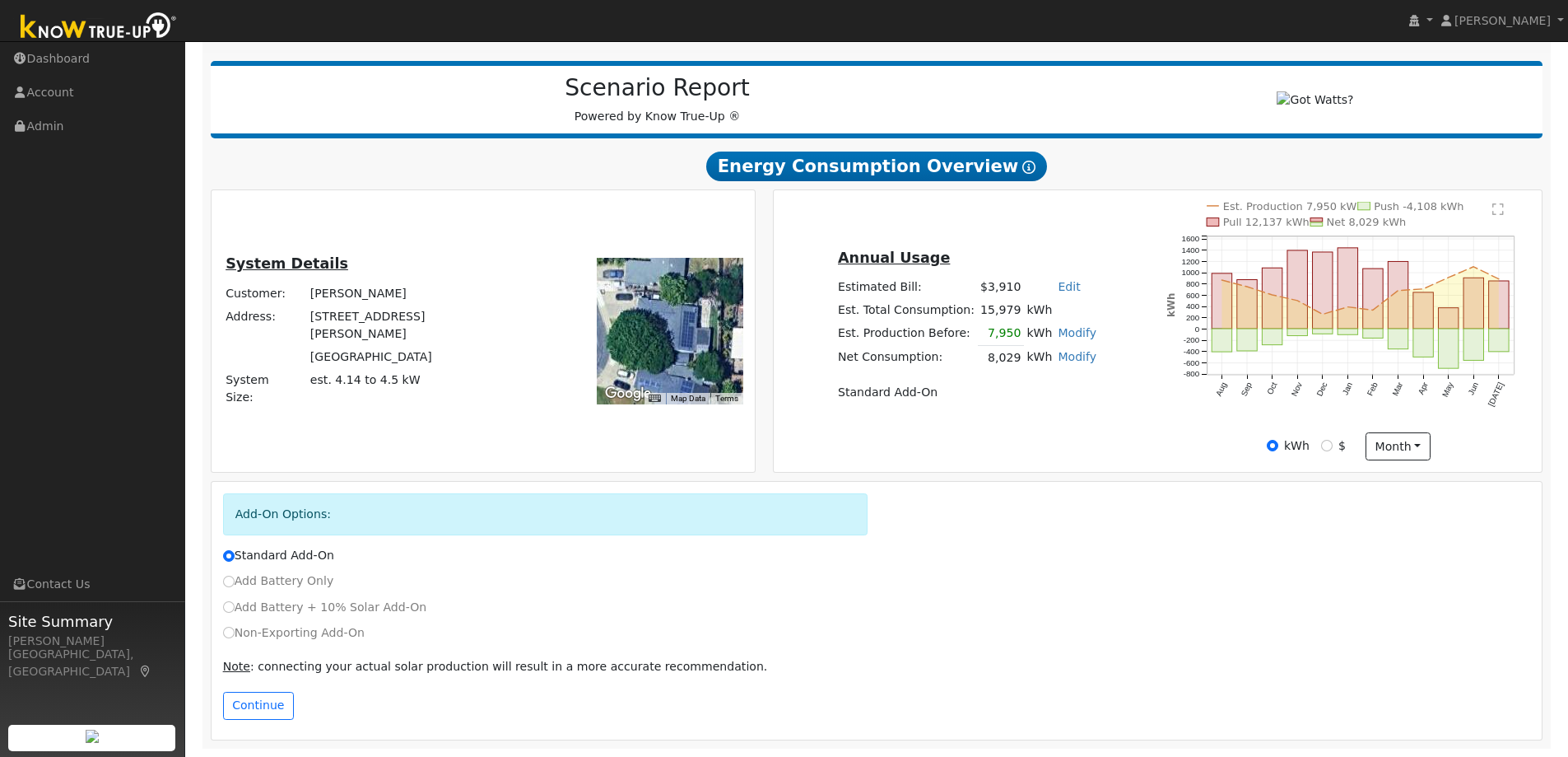
scroll to position [192, 0]
click at [235, 638] on label "Non-Exporting Add-On" at bounding box center [294, 633] width 142 height 18
click at [235, 638] on input "Non-Exporting Add-On" at bounding box center [229, 633] width 12 height 12
radio input "true"
radio input "false"
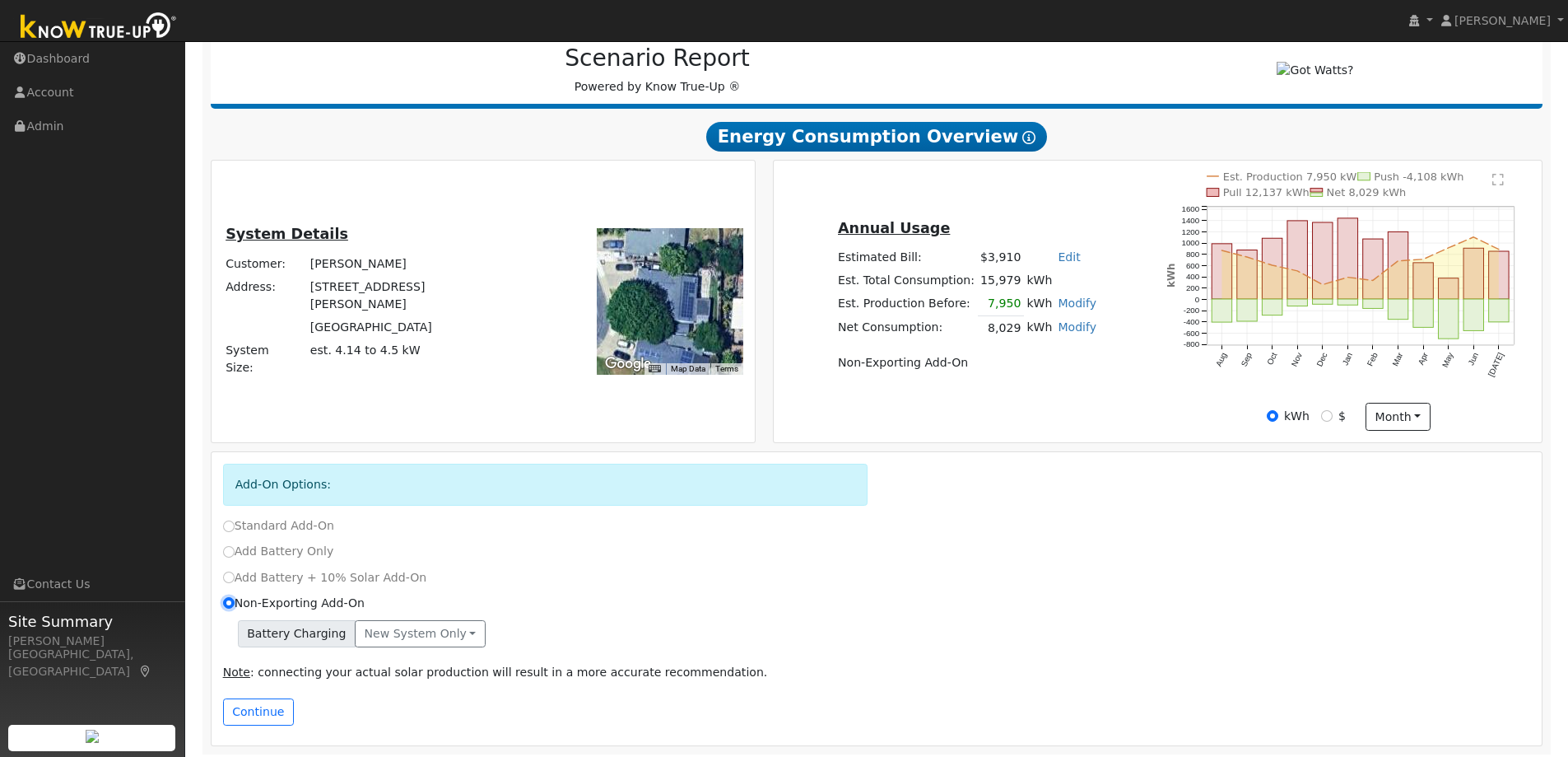
scroll to position [228, 0]
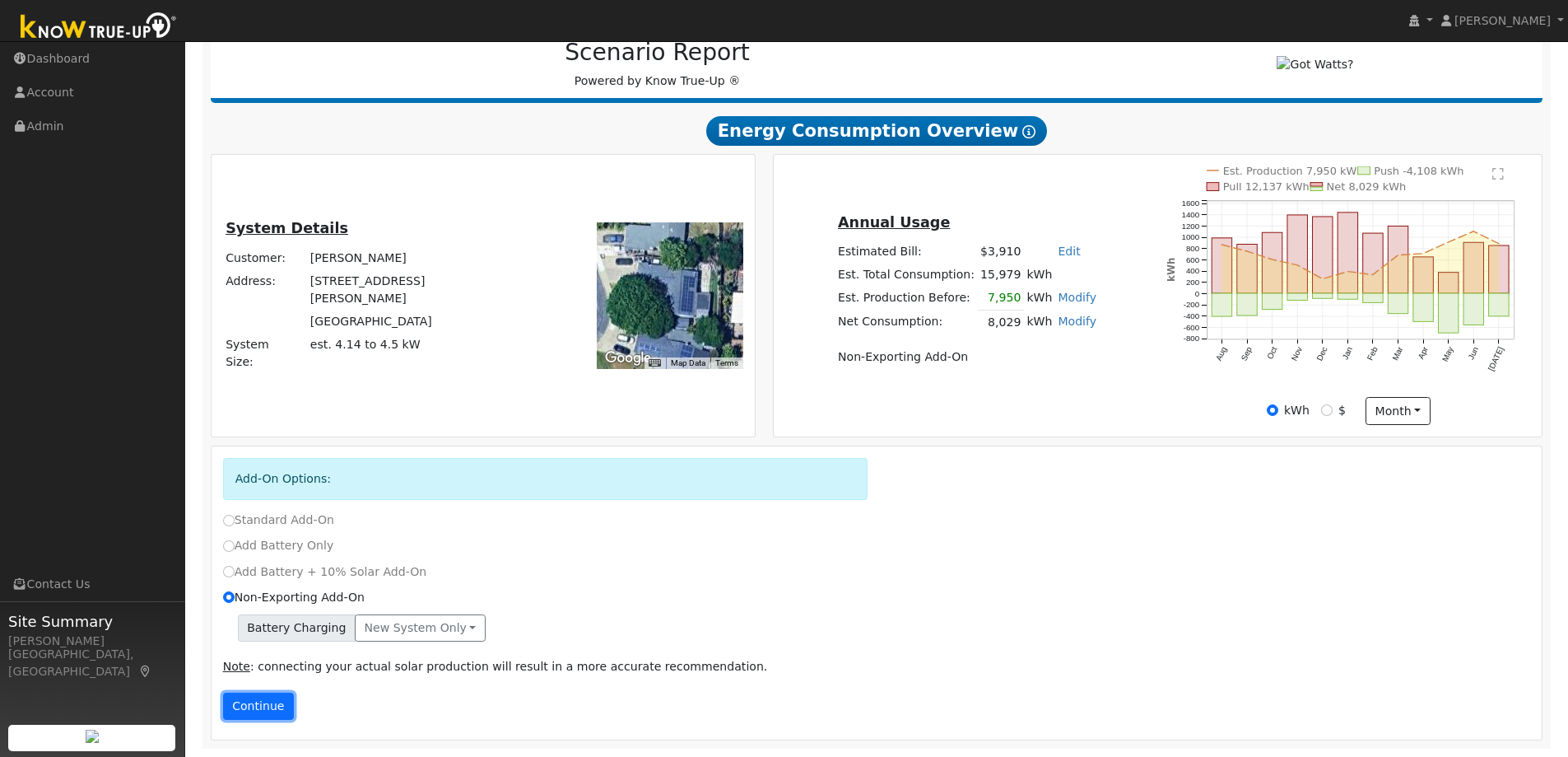
click at [275, 715] on button "Continue" at bounding box center [258, 707] width 71 height 28
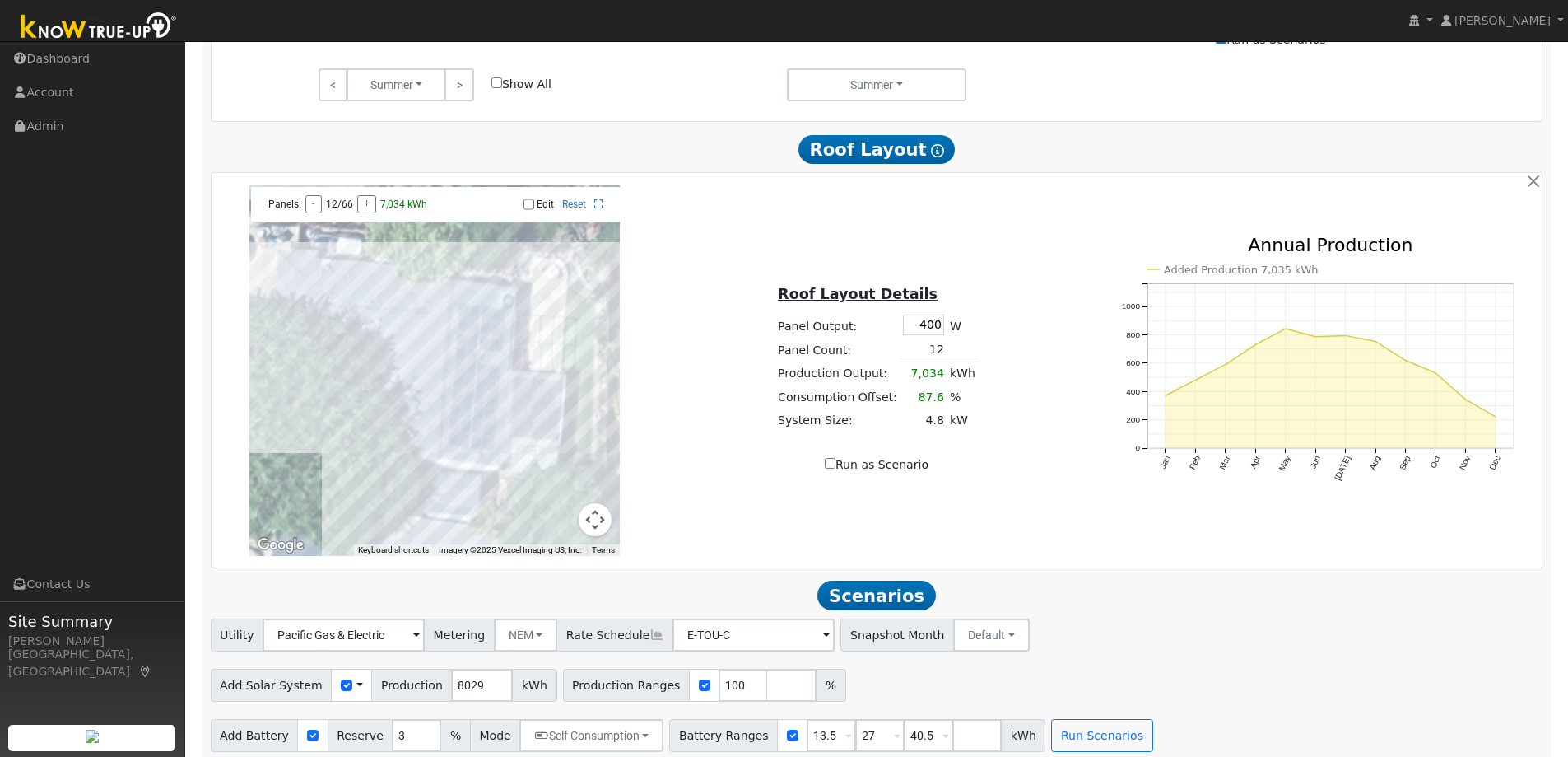
scroll to position [1167, 0]
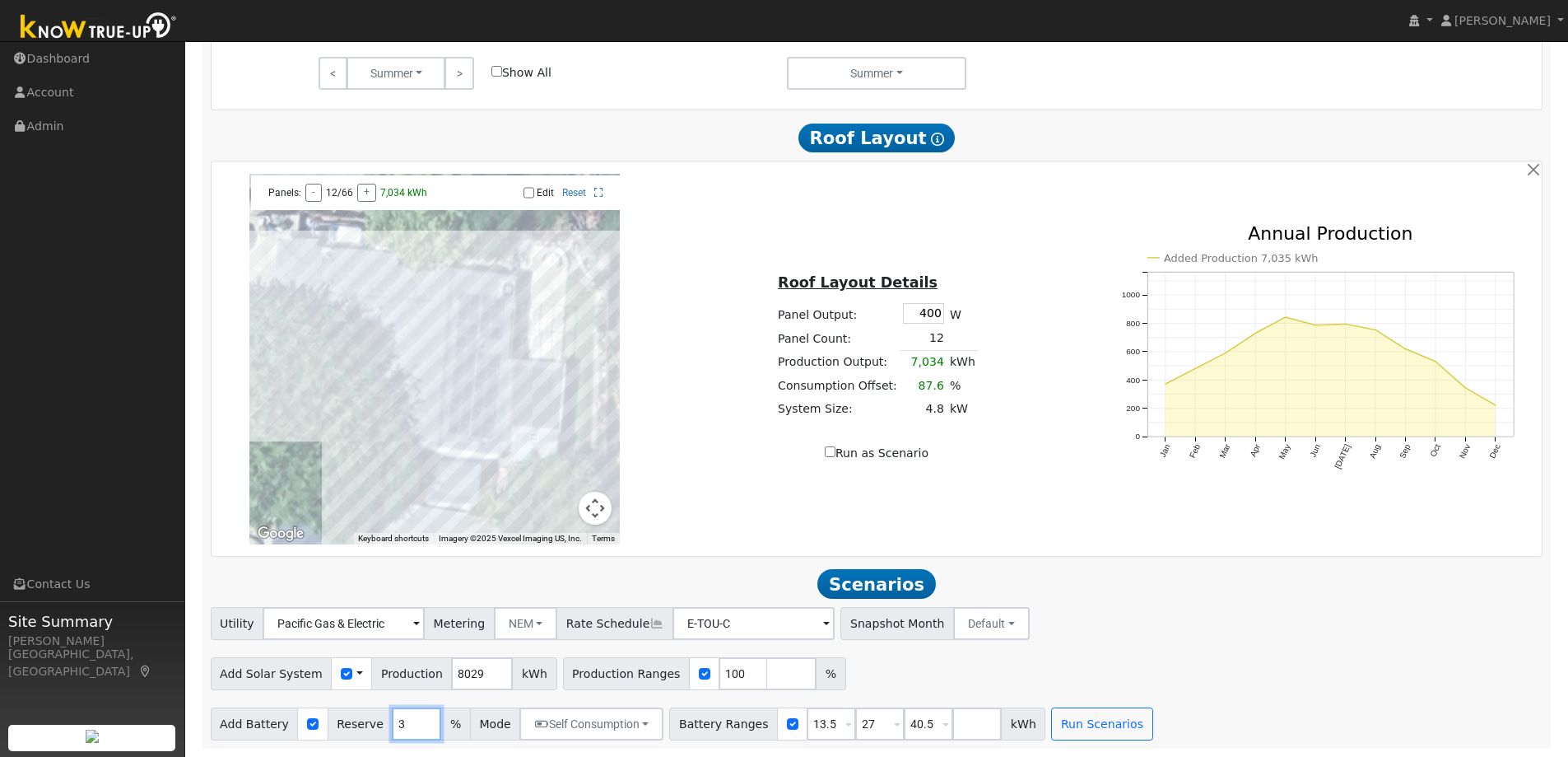
click at [392, 720] on input "3" at bounding box center [417, 723] width 49 height 33
type input "10"
click at [1239, 580] on h2 "Scenarios Scenario" at bounding box center [877, 584] width 1332 height 31
